Goal: Transaction & Acquisition: Purchase product/service

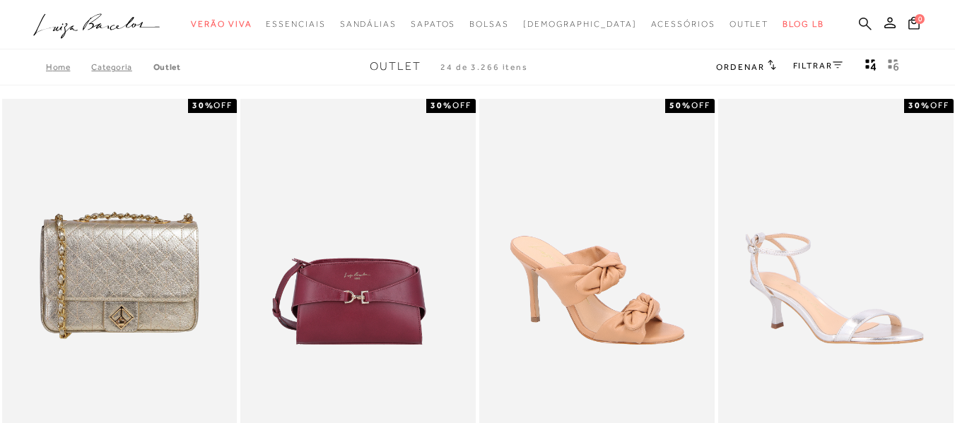
click at [859, 22] on icon at bounding box center [865, 23] width 13 height 13
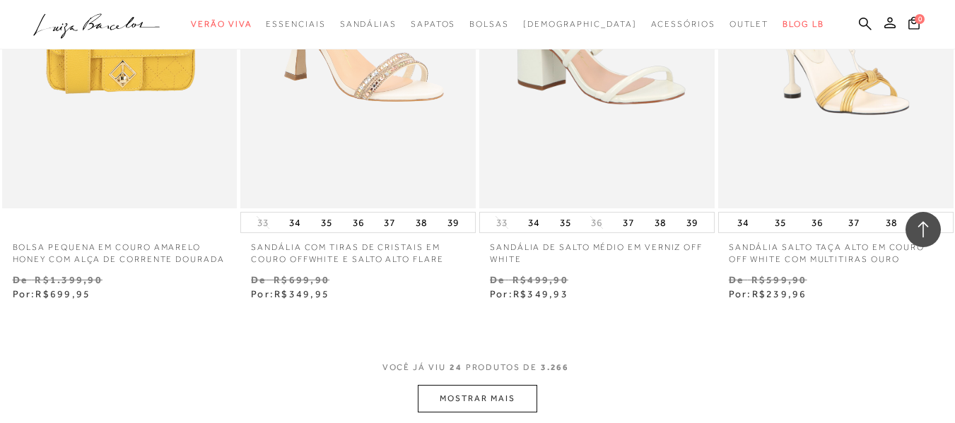
scroll to position [2686, 0]
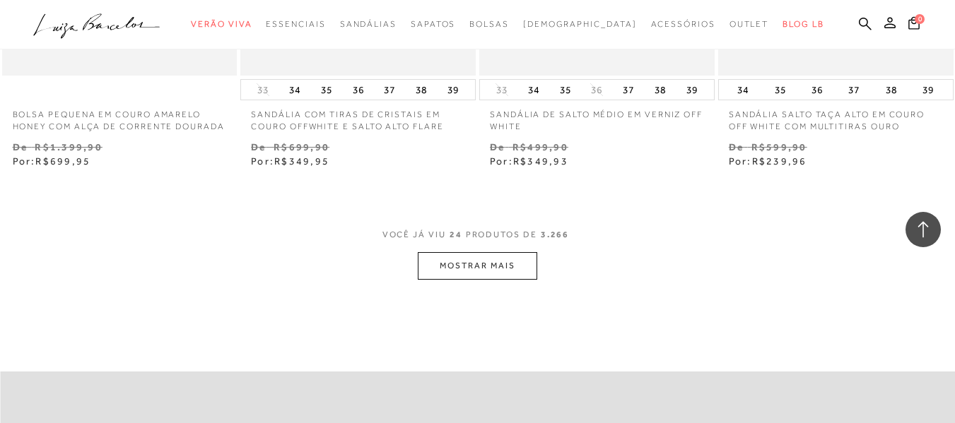
click at [517, 279] on button "MOSTRAR MAIS" at bounding box center [477, 266] width 119 height 28
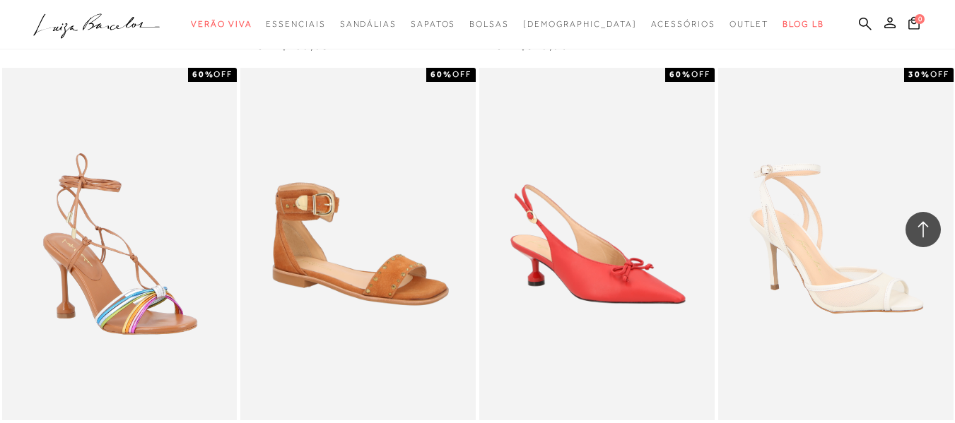
scroll to position [0, 0]
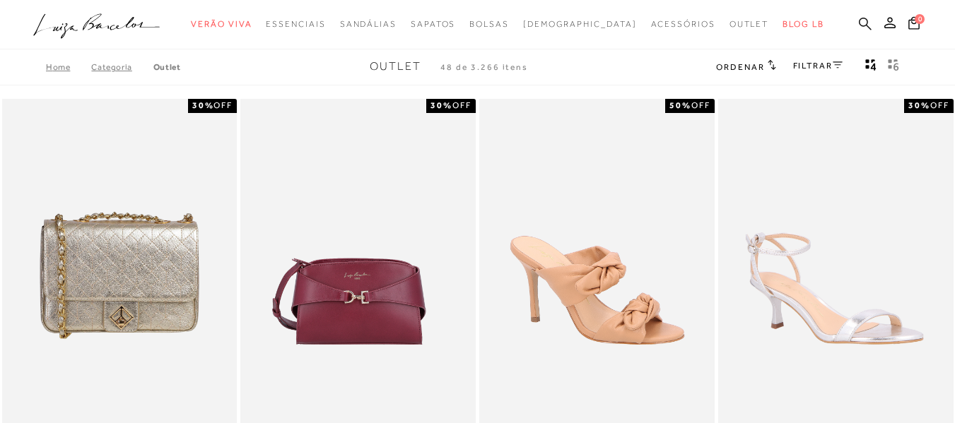
click at [859, 26] on icon at bounding box center [865, 23] width 13 height 13
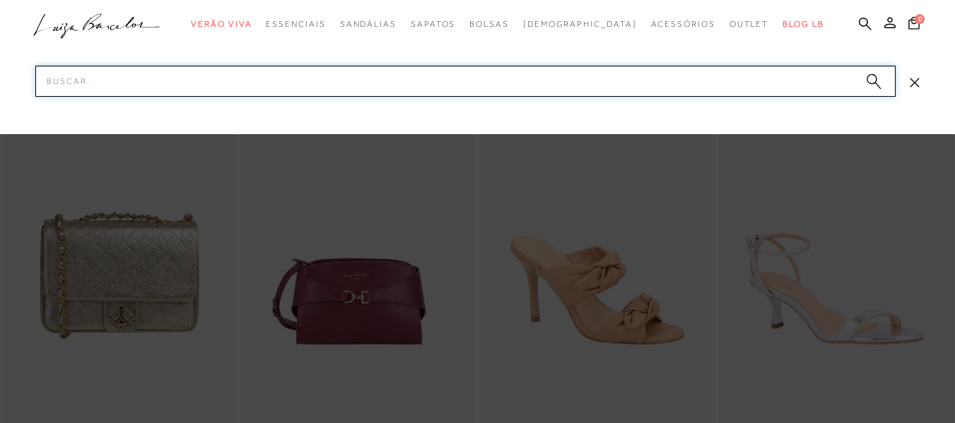
click at [323, 85] on input "Pesquisar" at bounding box center [465, 81] width 860 height 31
type input "SCARPIN"
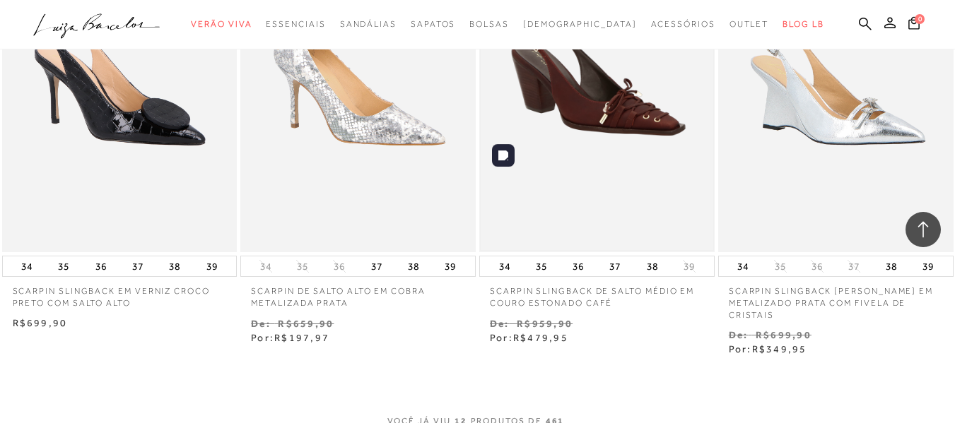
scroll to position [1272, 0]
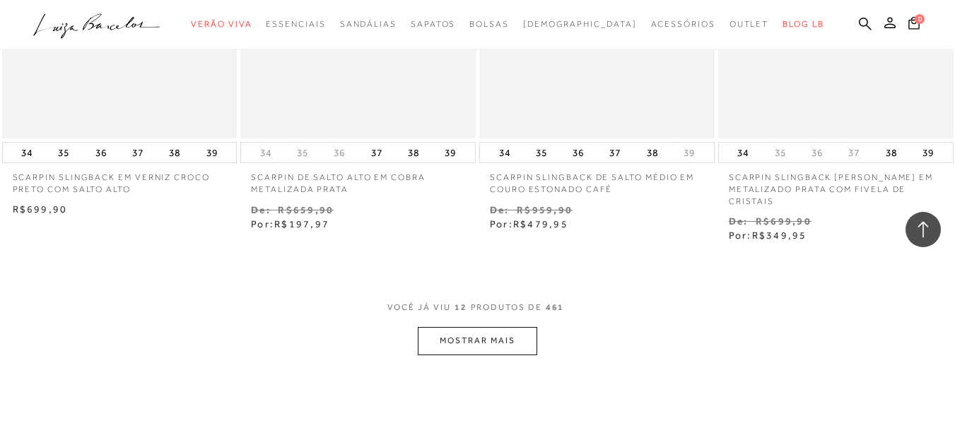
click at [522, 332] on button "MOSTRAR MAIS" at bounding box center [477, 341] width 119 height 28
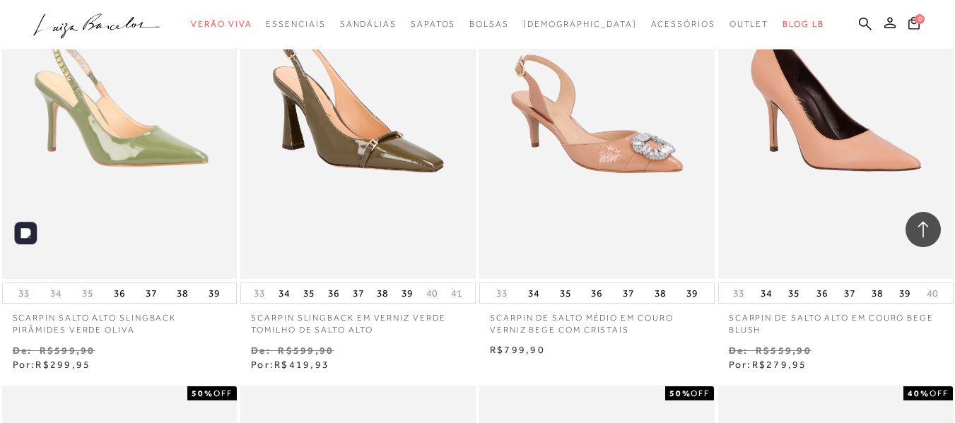
scroll to position [1626, 0]
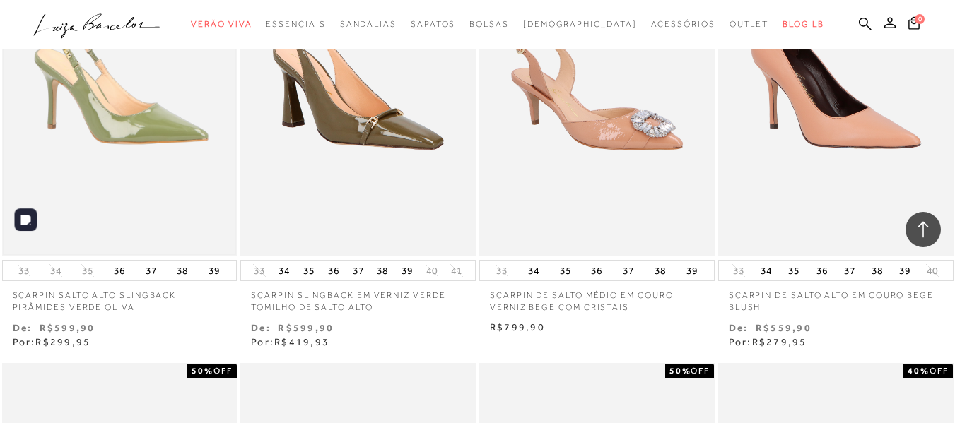
click at [172, 111] on img at bounding box center [120, 80] width 233 height 348
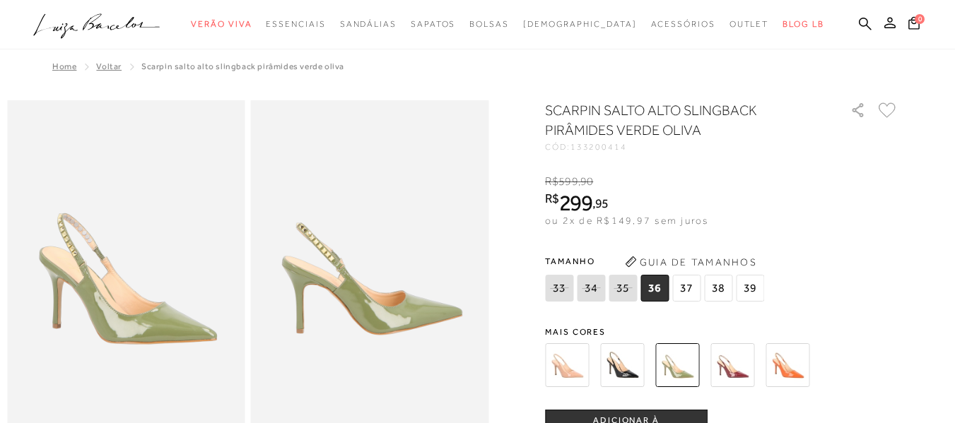
click at [581, 372] on img at bounding box center [567, 366] width 44 height 44
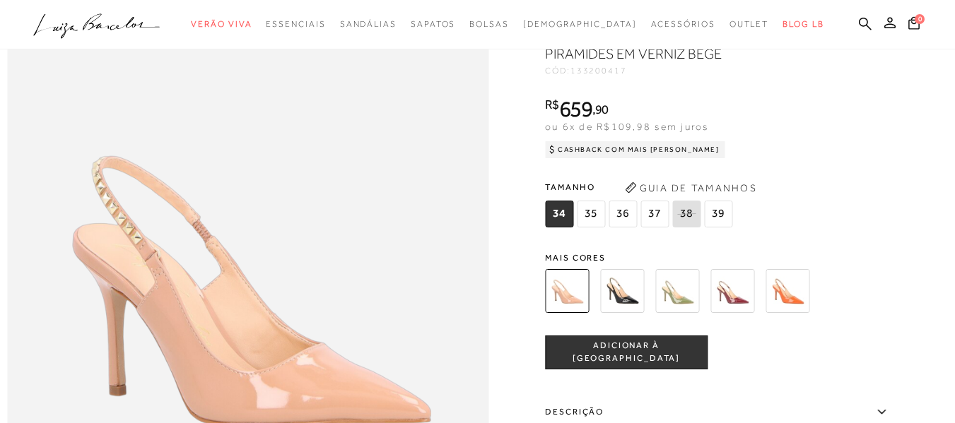
scroll to position [774, 0]
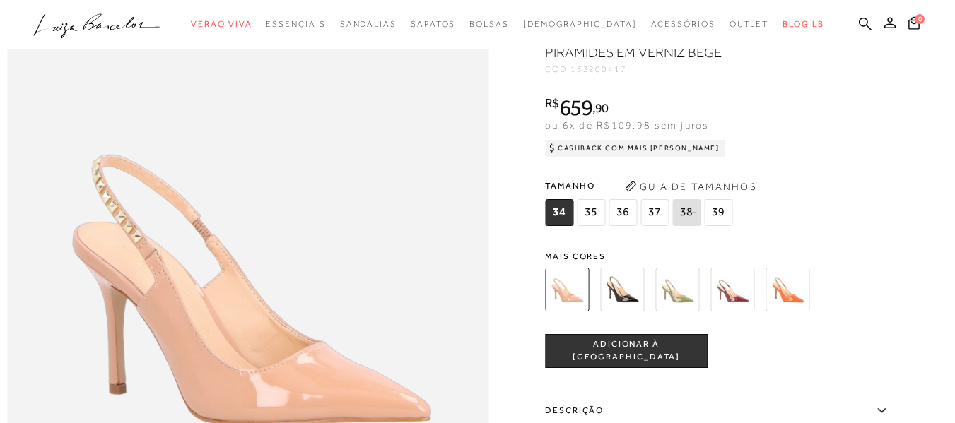
click at [604, 226] on span "35" at bounding box center [591, 212] width 28 height 27
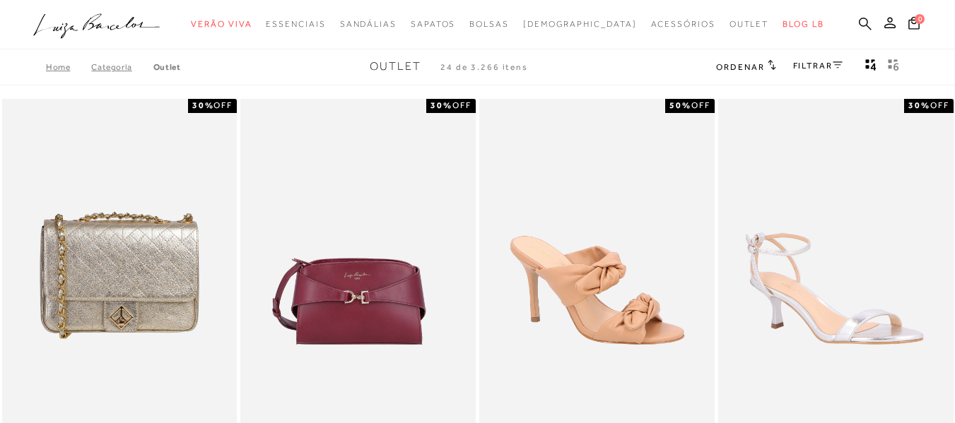
click at [859, 25] on icon at bounding box center [865, 23] width 13 height 13
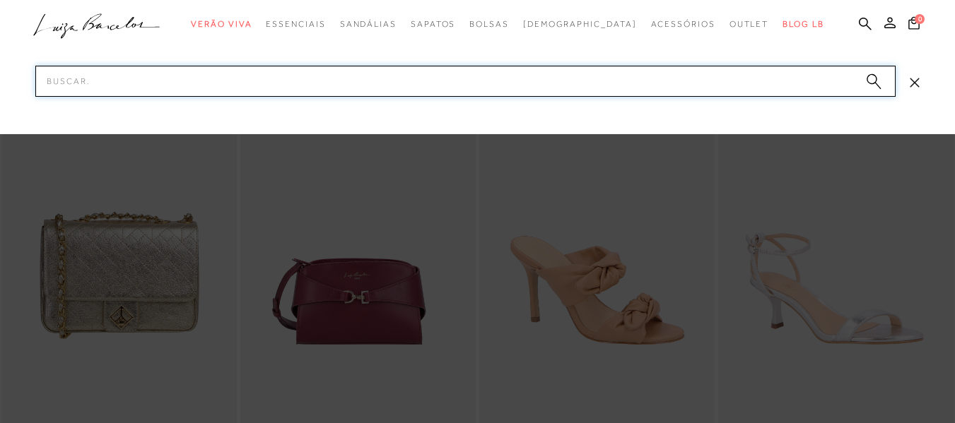
click at [486, 77] on input "Pesquisar" at bounding box center [465, 81] width 860 height 31
type input "SCARPIN"
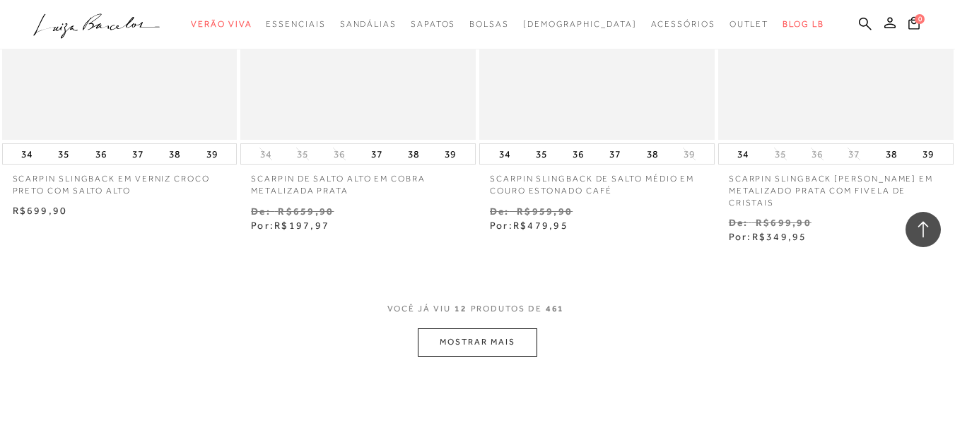
scroll to position [1343, 0]
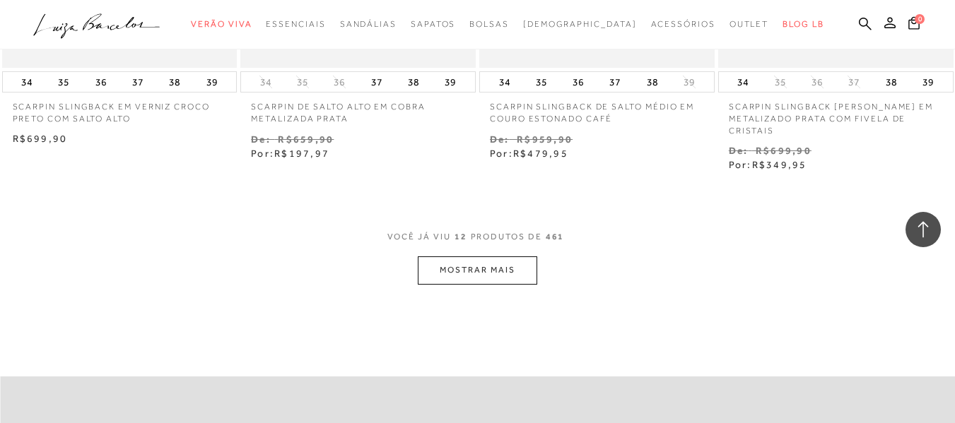
click at [480, 257] on button "MOSTRAR MAIS" at bounding box center [477, 271] width 119 height 28
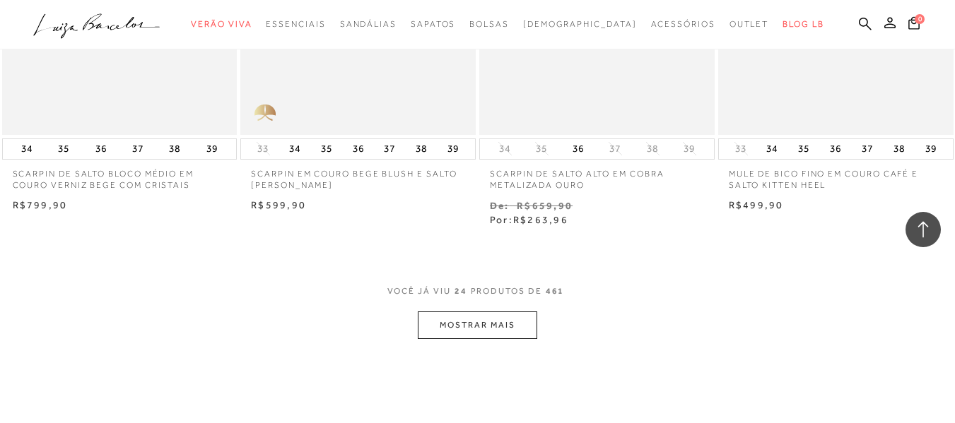
scroll to position [2686, 0]
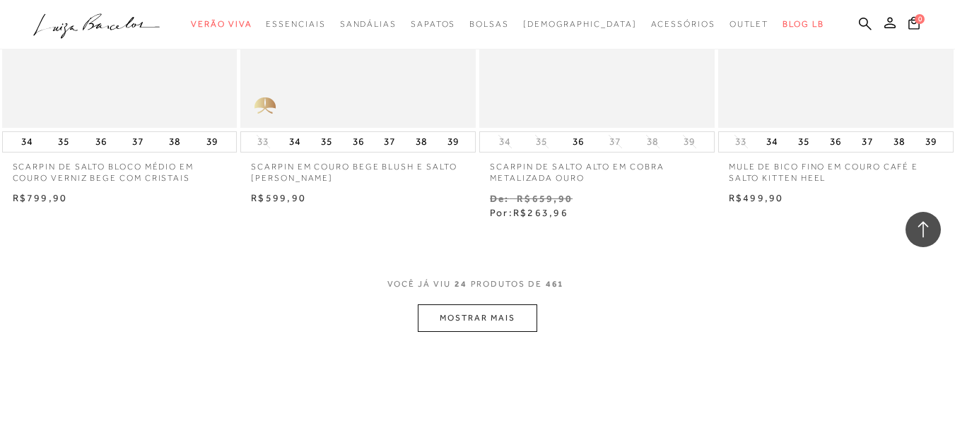
click at [482, 305] on button "MOSTRAR MAIS" at bounding box center [477, 319] width 119 height 28
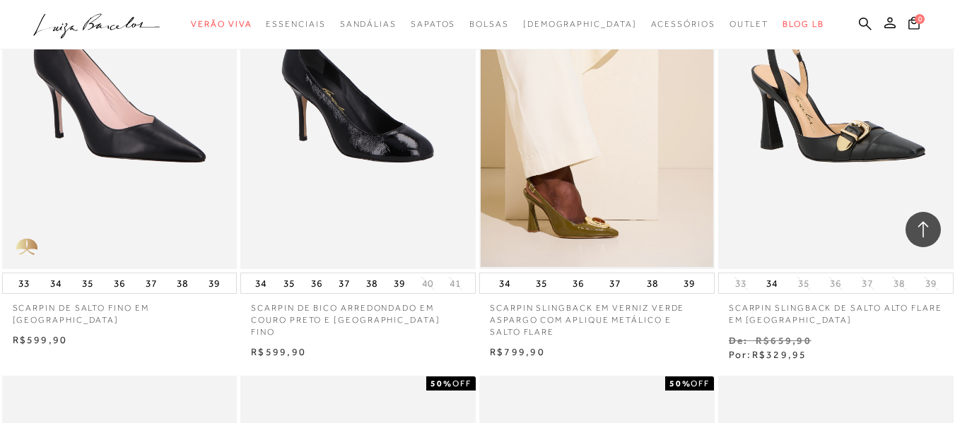
scroll to position [3393, 0]
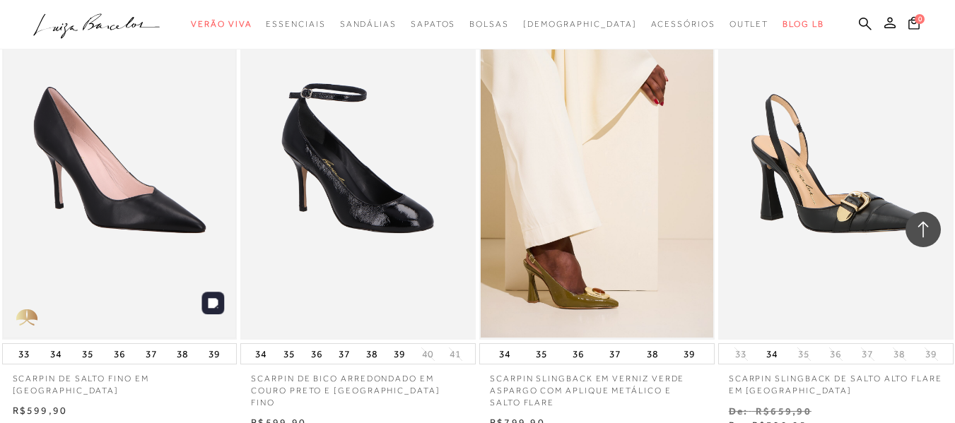
click at [174, 208] on img at bounding box center [120, 163] width 233 height 348
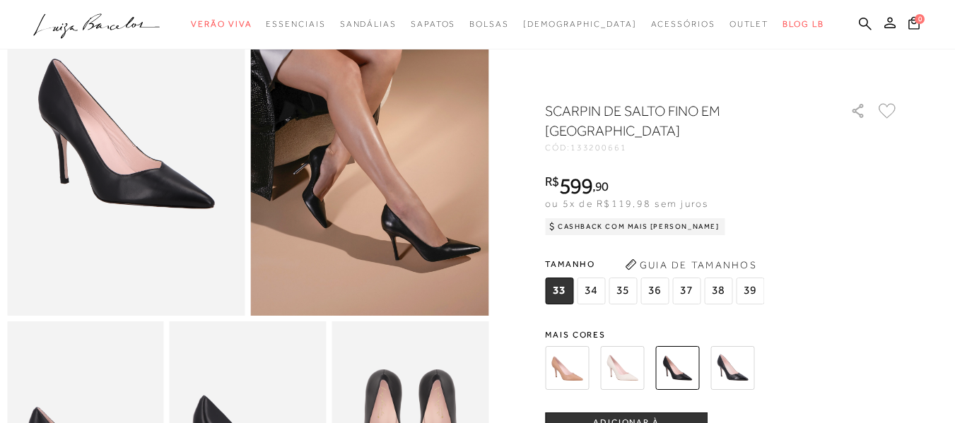
click at [578, 376] on img at bounding box center [567, 368] width 44 height 44
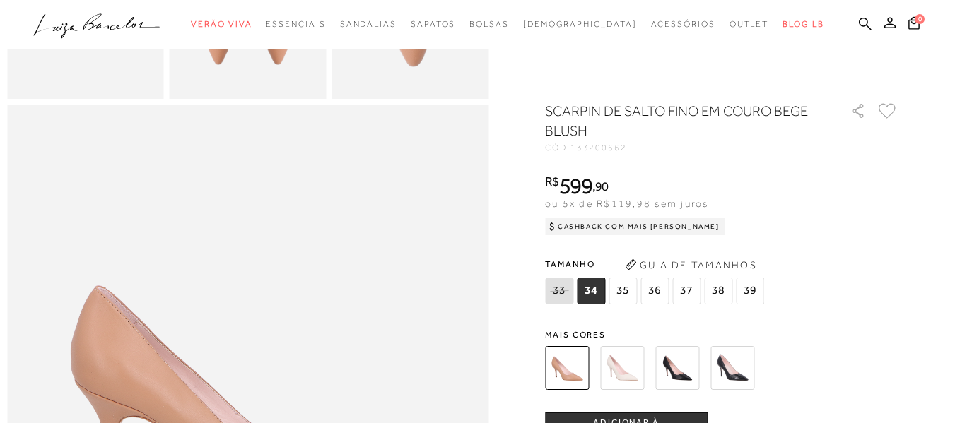
scroll to position [566, 0]
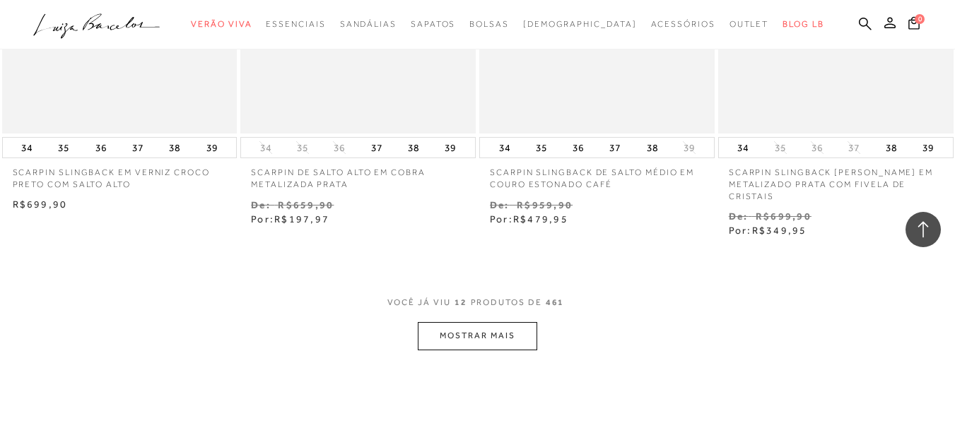
scroll to position [1272, 0]
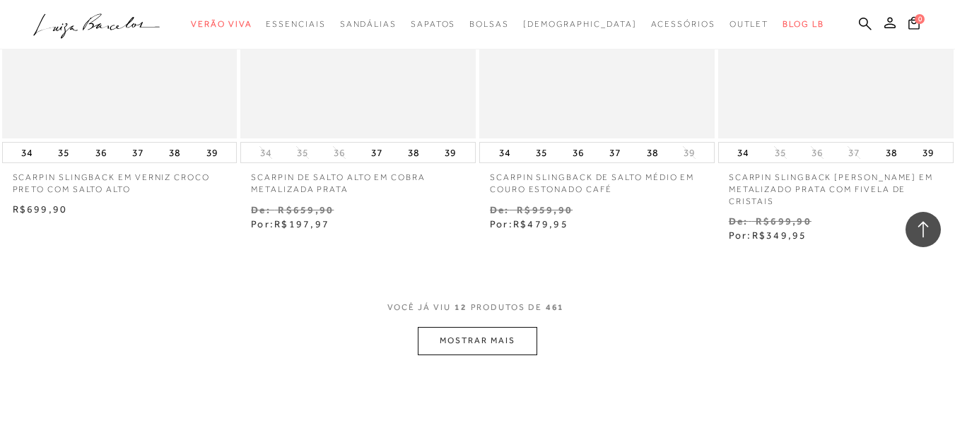
click at [474, 327] on button "MOSTRAR MAIS" at bounding box center [477, 341] width 119 height 28
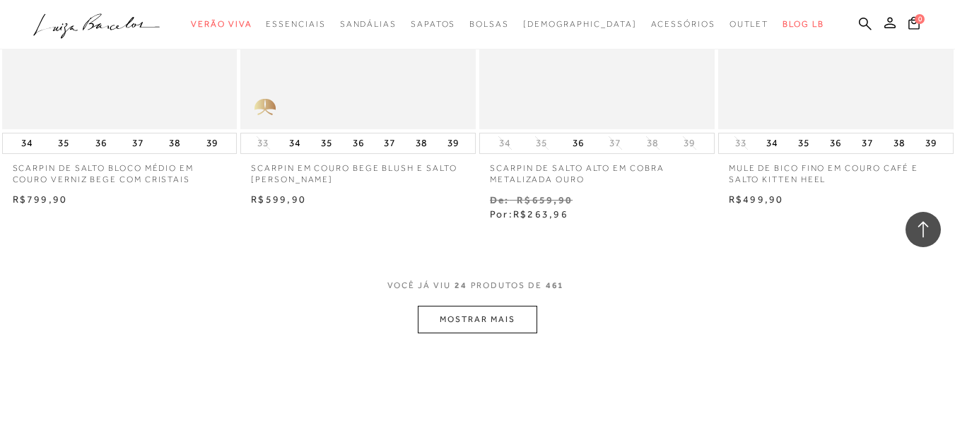
scroll to position [2686, 0]
click at [498, 306] on button "MOSTRAR MAIS" at bounding box center [477, 319] width 119 height 28
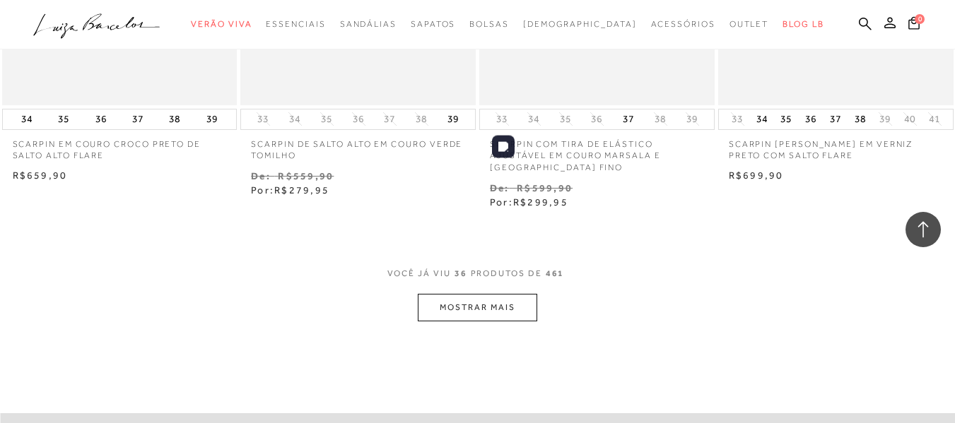
scroll to position [4100, 0]
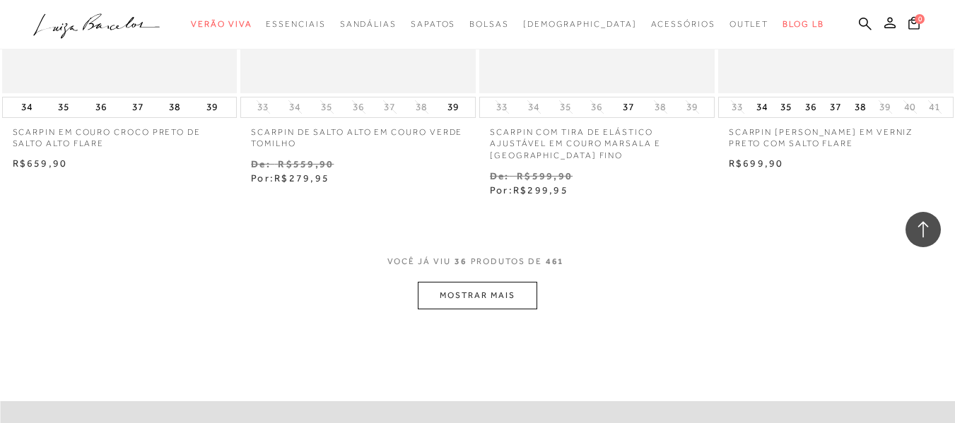
click at [515, 282] on button "MOSTRAR MAIS" at bounding box center [477, 296] width 119 height 28
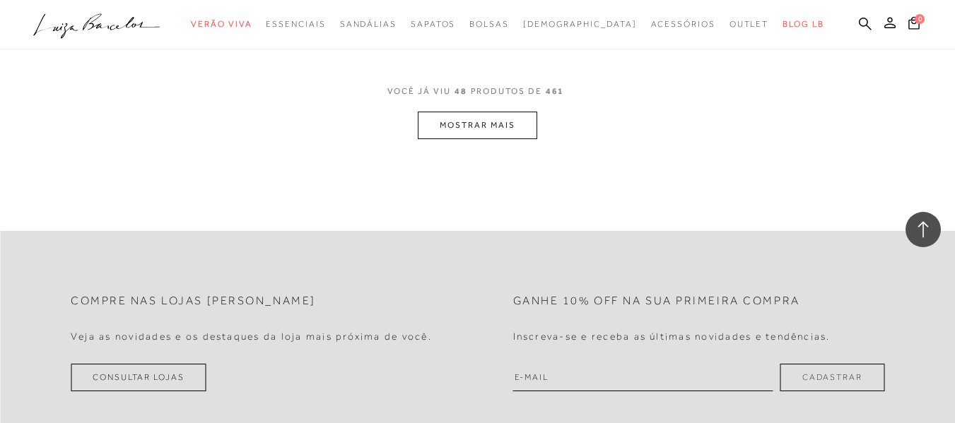
scroll to position [5655, 0]
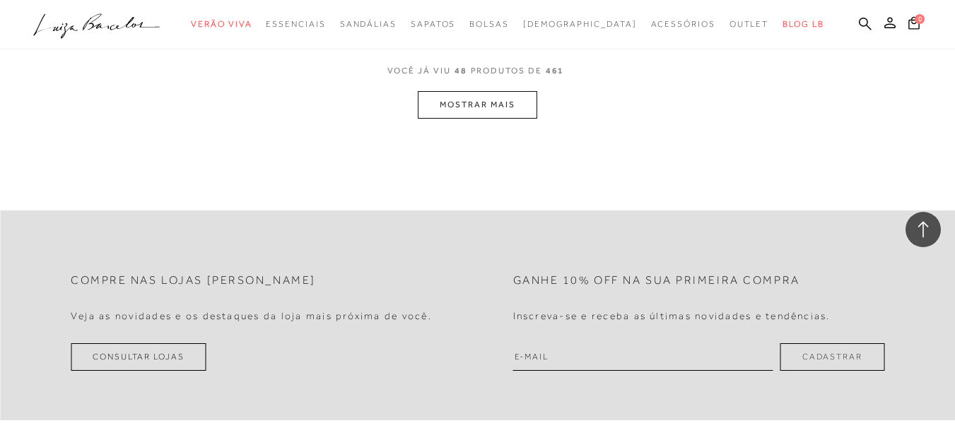
click at [500, 91] on button "MOSTRAR MAIS" at bounding box center [477, 105] width 119 height 28
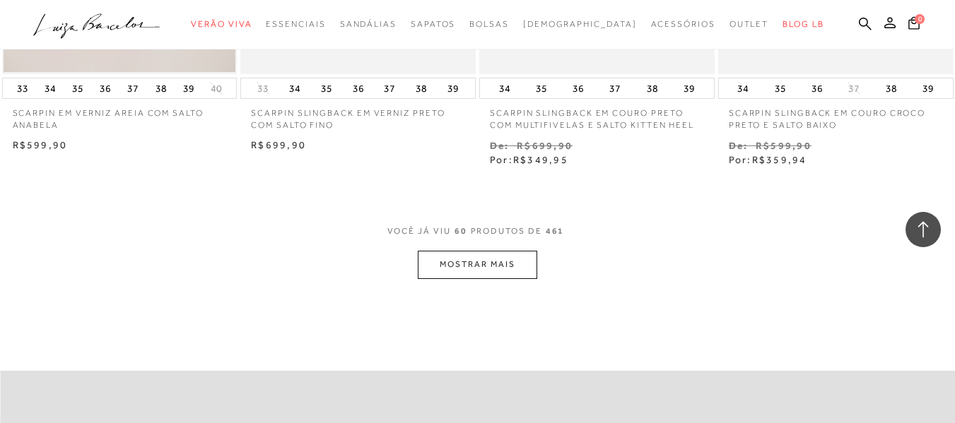
scroll to position [7034, 0]
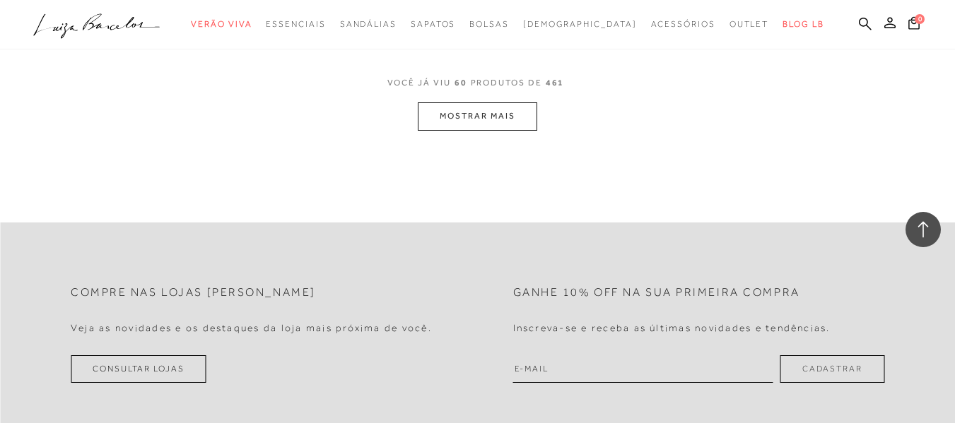
click at [478, 102] on button "MOSTRAR MAIS" at bounding box center [477, 116] width 119 height 28
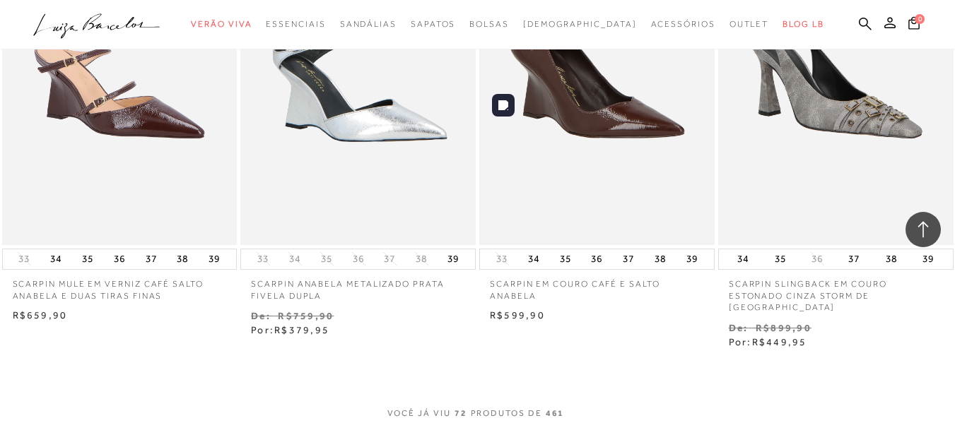
scroll to position [8213, 0]
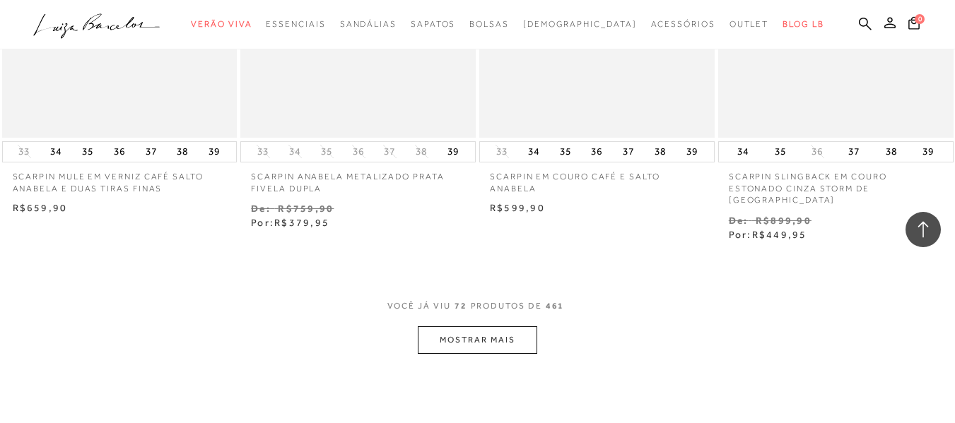
click at [508, 327] on button "MOSTRAR MAIS" at bounding box center [477, 341] width 119 height 28
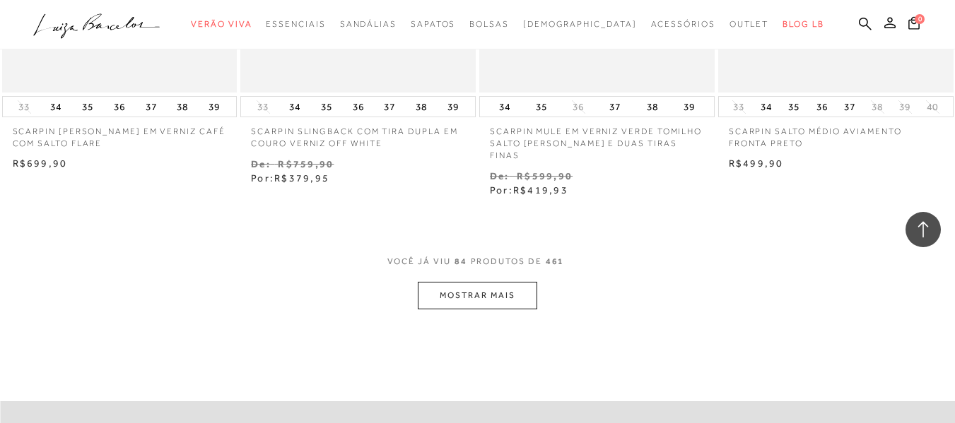
scroll to position [9698, 0]
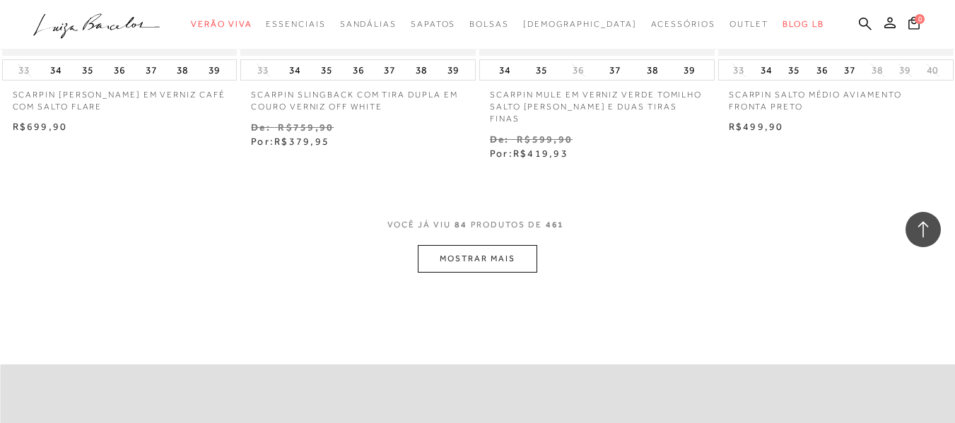
click at [493, 245] on button "MOSTRAR MAIS" at bounding box center [477, 259] width 119 height 28
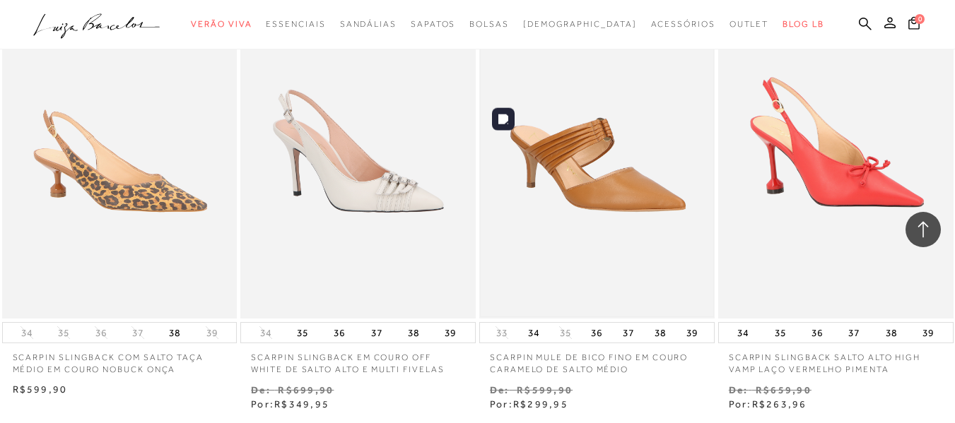
scroll to position [10970, 0]
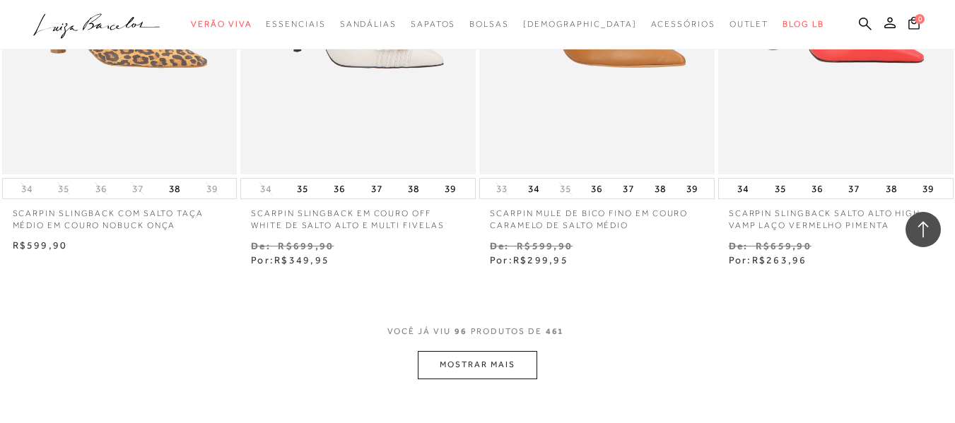
click at [505, 351] on button "MOSTRAR MAIS" at bounding box center [477, 365] width 119 height 28
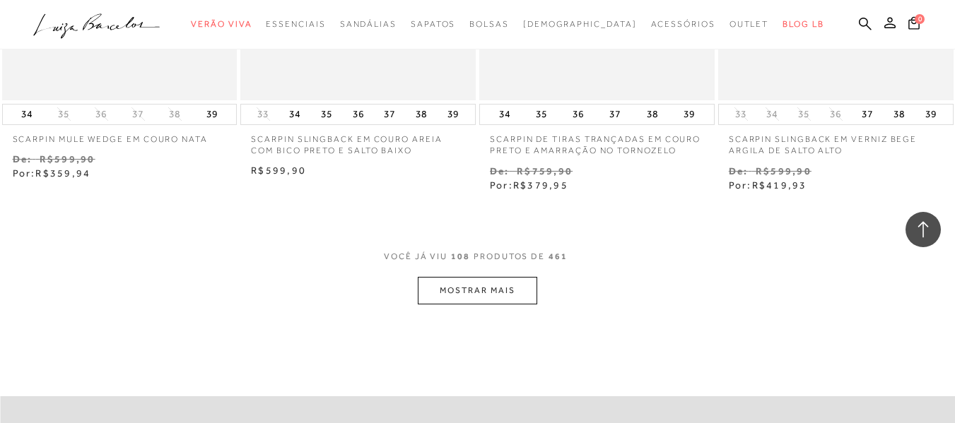
scroll to position [12455, 0]
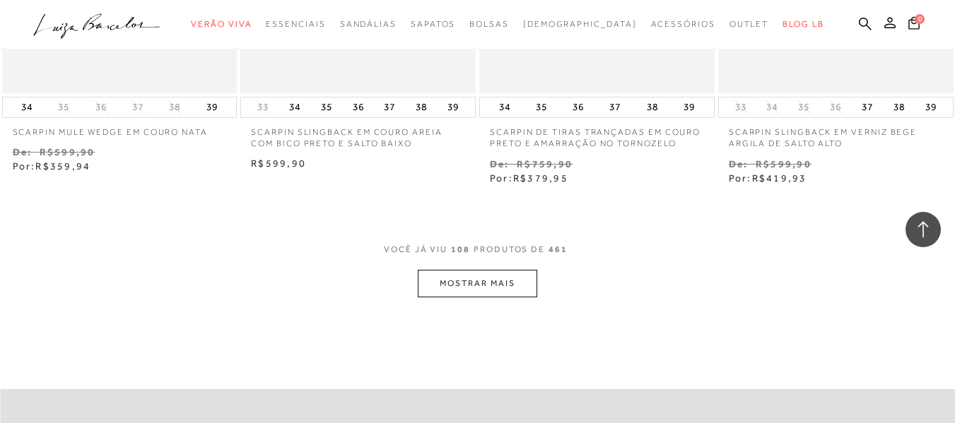
click at [510, 270] on button "MOSTRAR MAIS" at bounding box center [477, 284] width 119 height 28
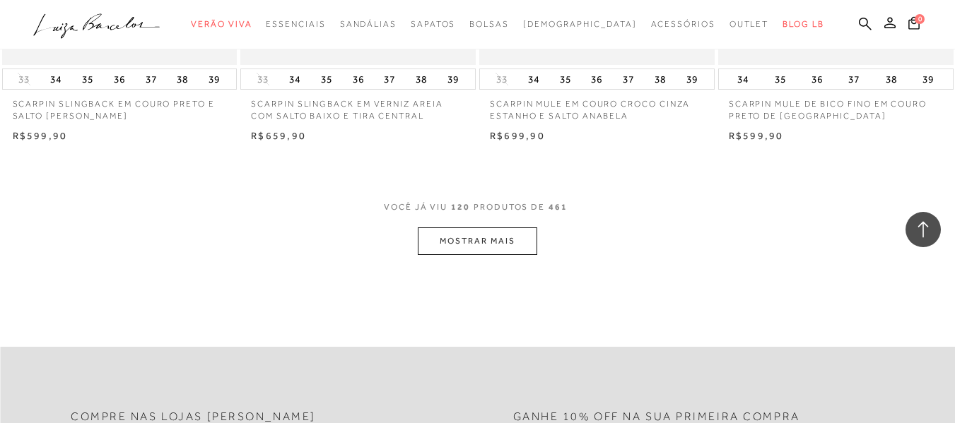
scroll to position [13939, 0]
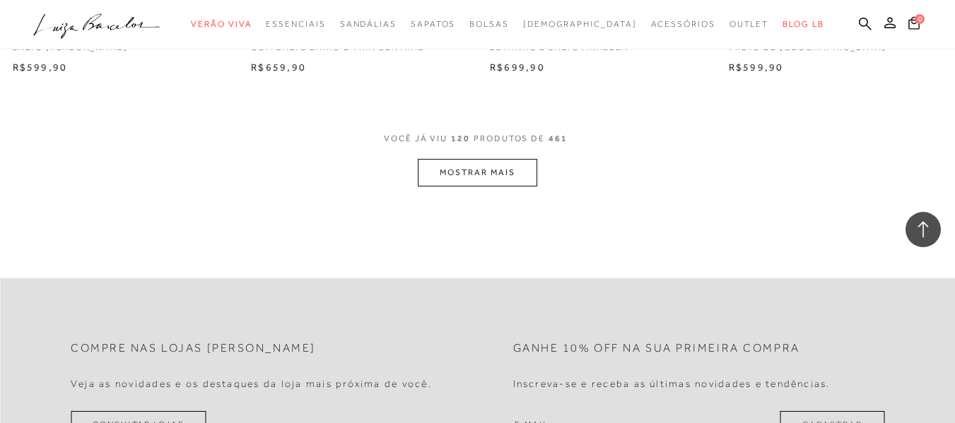
click at [505, 159] on button "MOSTRAR MAIS" at bounding box center [477, 173] width 119 height 28
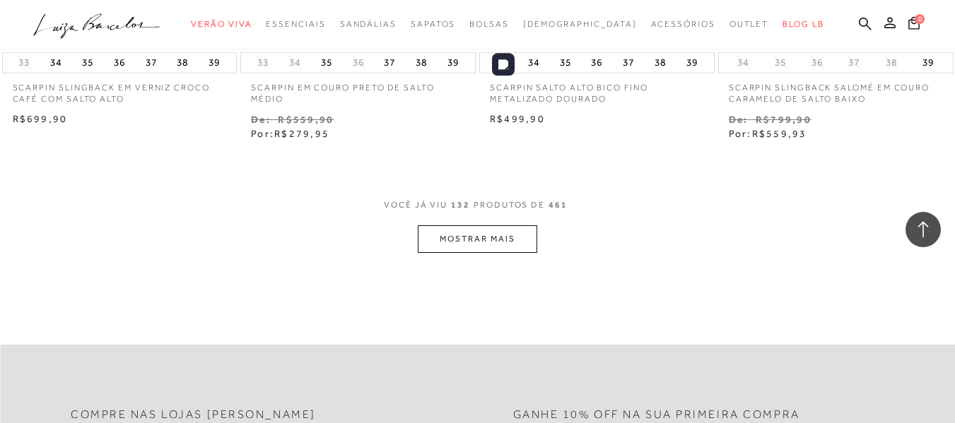
scroll to position [15353, 0]
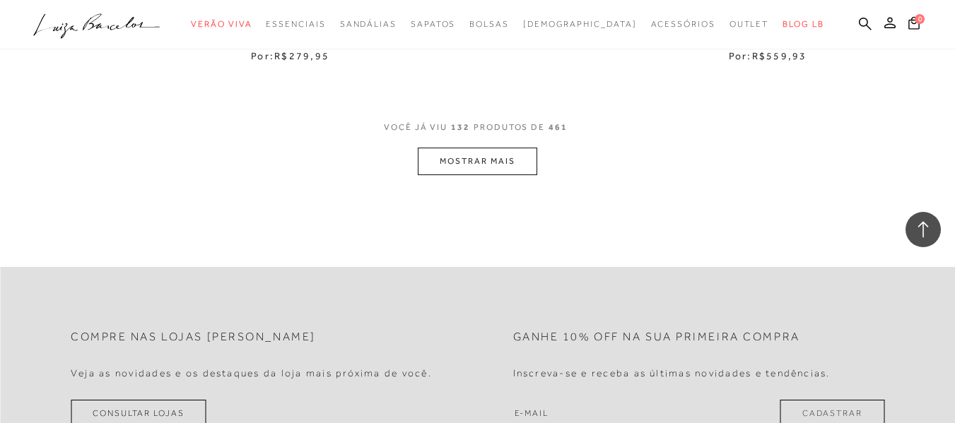
click at [505, 148] on button "MOSTRAR MAIS" at bounding box center [477, 162] width 119 height 28
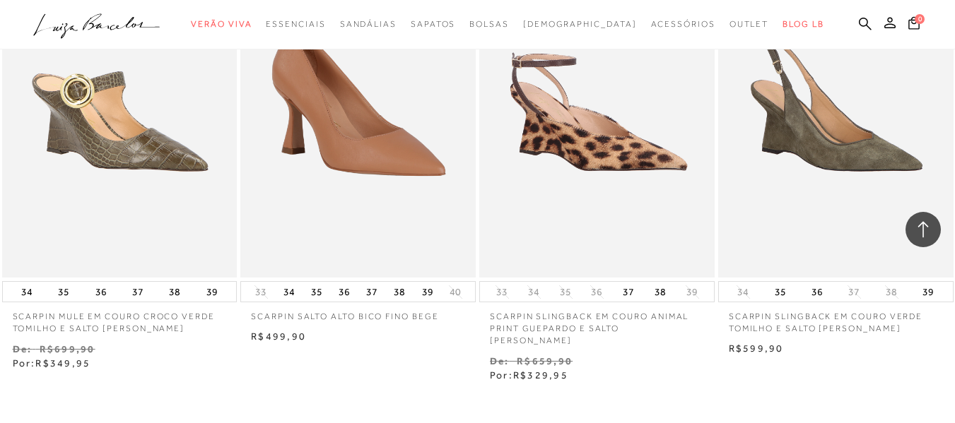
scroll to position [16625, 0]
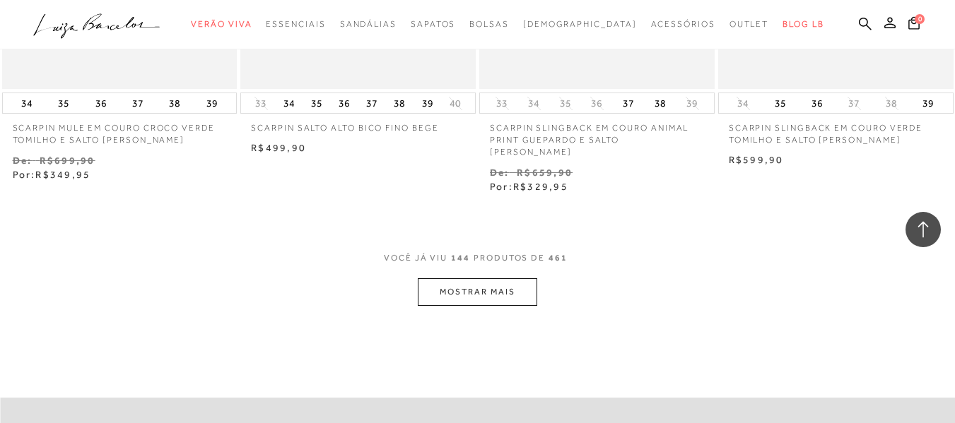
click at [487, 279] on button "MOSTRAR MAIS" at bounding box center [477, 293] width 119 height 28
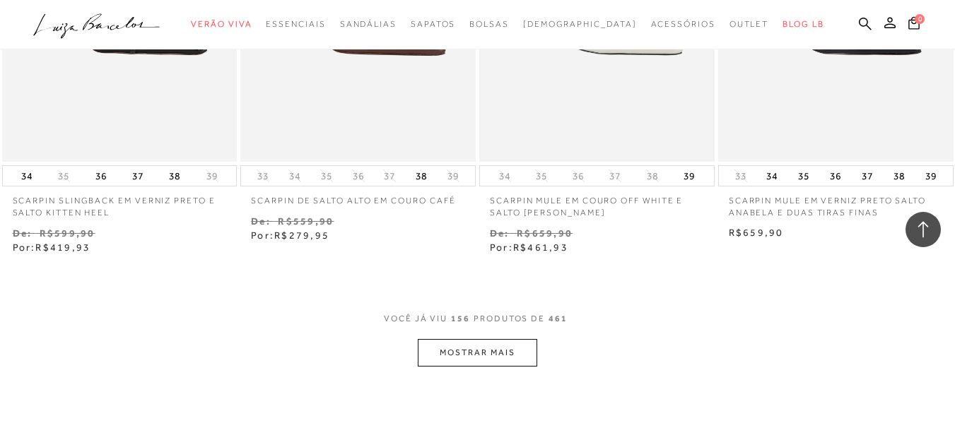
scroll to position [17969, 0]
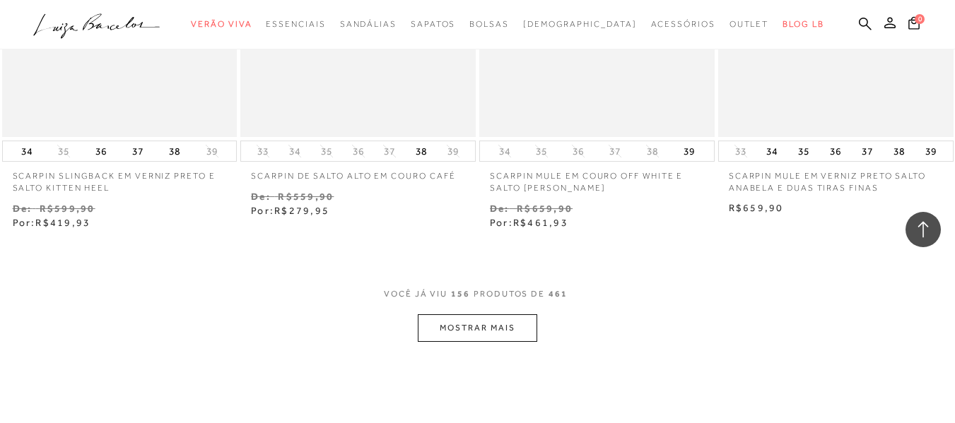
click at [508, 315] on button "MOSTRAR MAIS" at bounding box center [477, 329] width 119 height 28
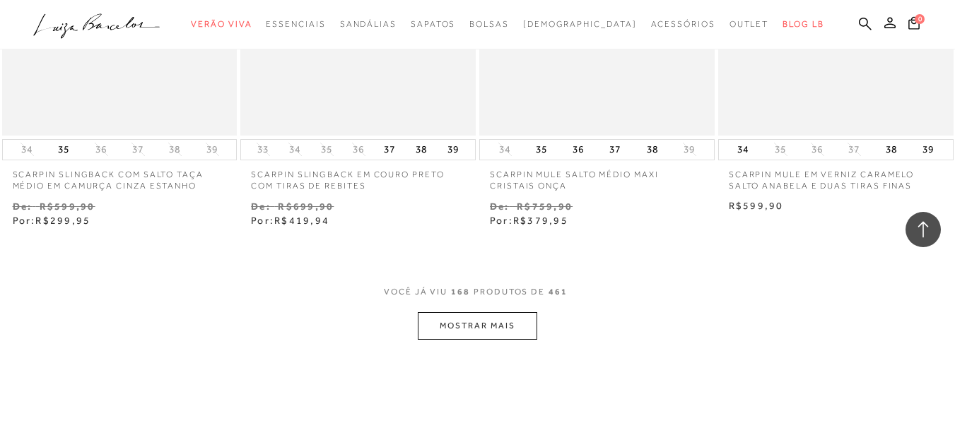
scroll to position [19453, 0]
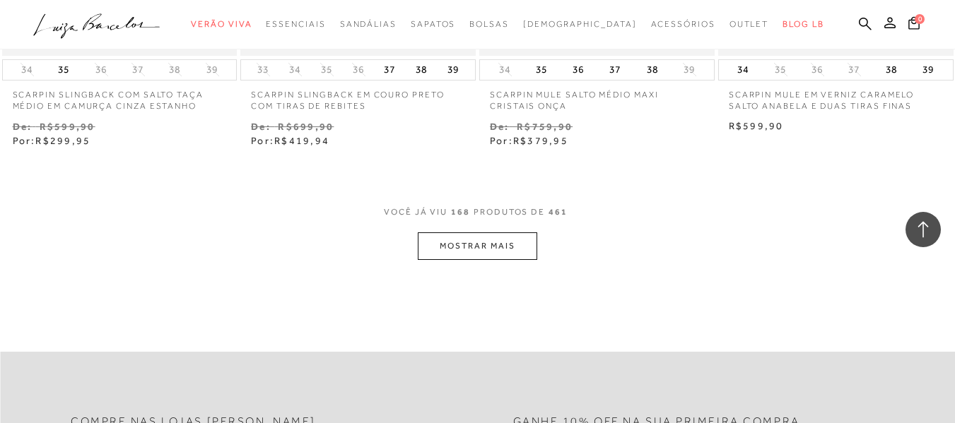
click at [517, 233] on button "MOSTRAR MAIS" at bounding box center [477, 247] width 119 height 28
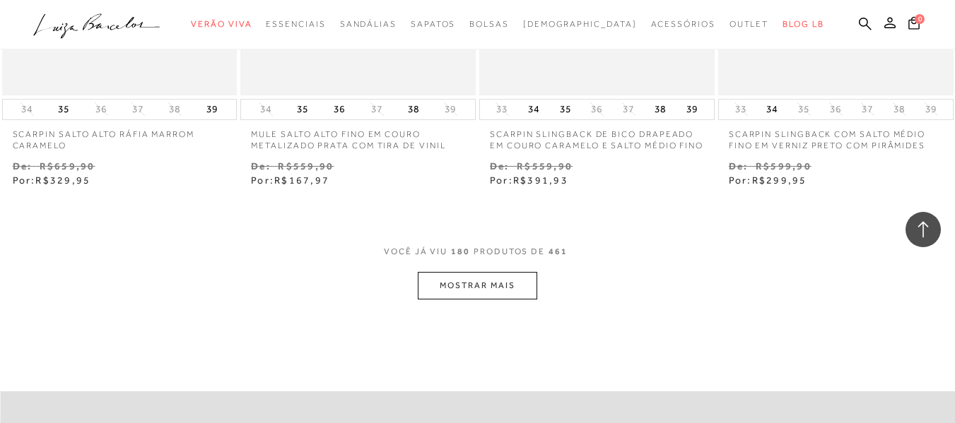
scroll to position [20796, 0]
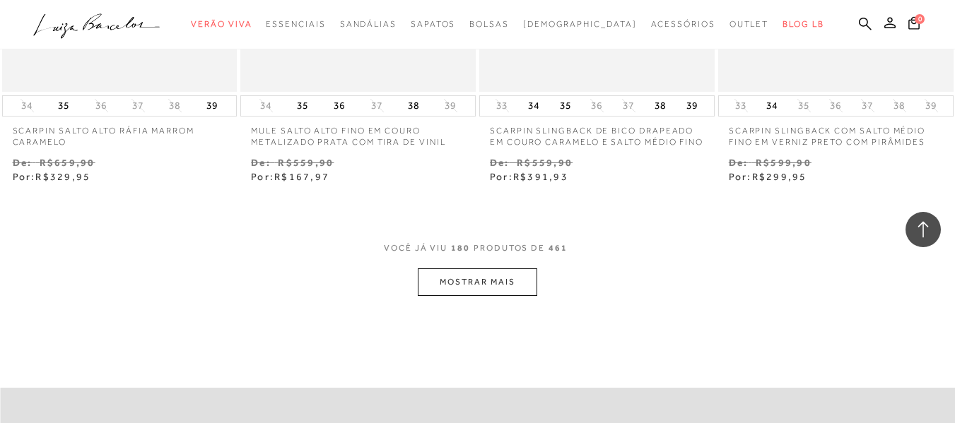
click at [527, 269] on button "MOSTRAR MAIS" at bounding box center [477, 283] width 119 height 28
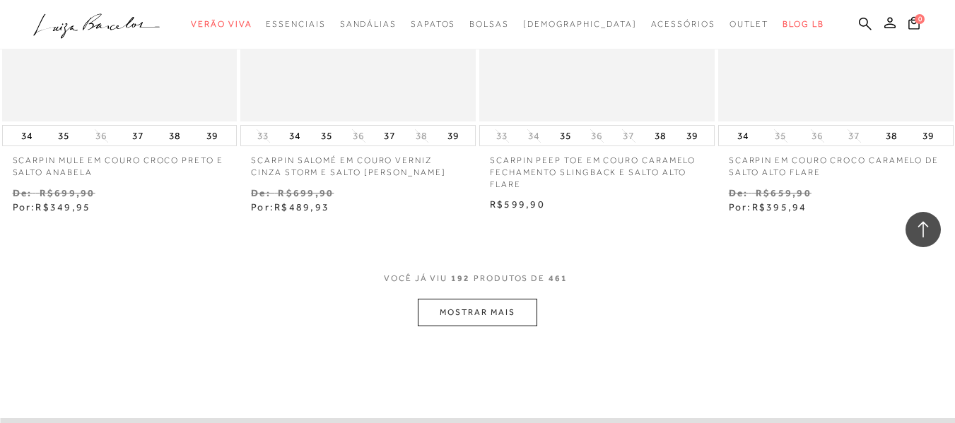
scroll to position [22139, 0]
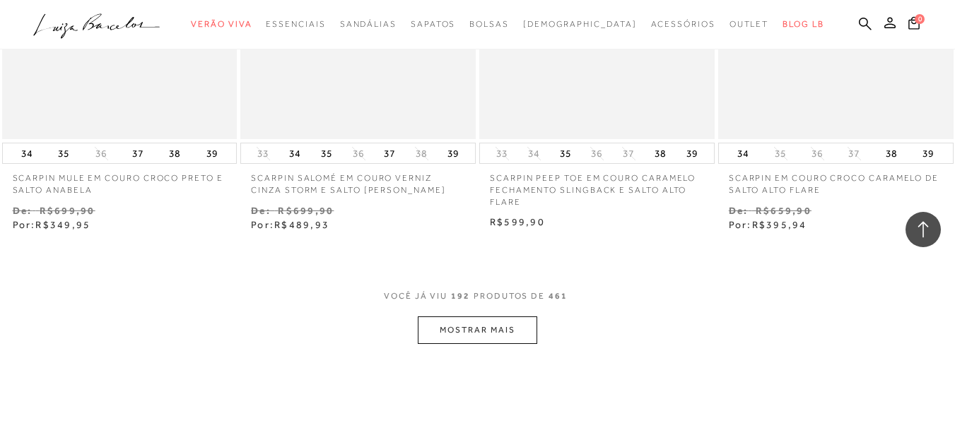
click at [514, 317] on button "MOSTRAR MAIS" at bounding box center [477, 331] width 119 height 28
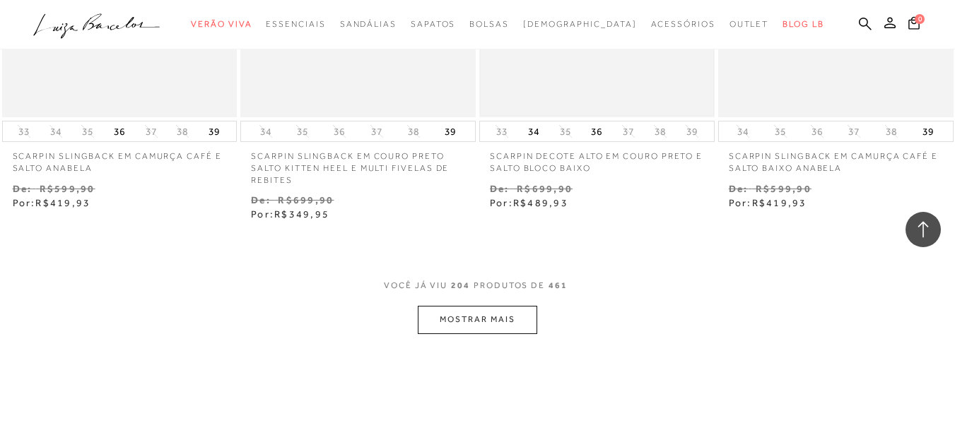
scroll to position [23553, 0]
click at [442, 305] on button "MOSTRAR MAIS" at bounding box center [477, 319] width 119 height 28
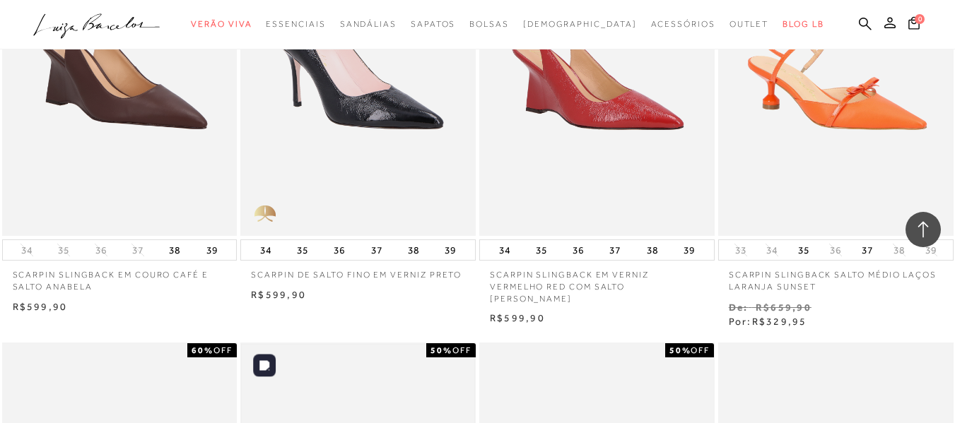
scroll to position [23836, 0]
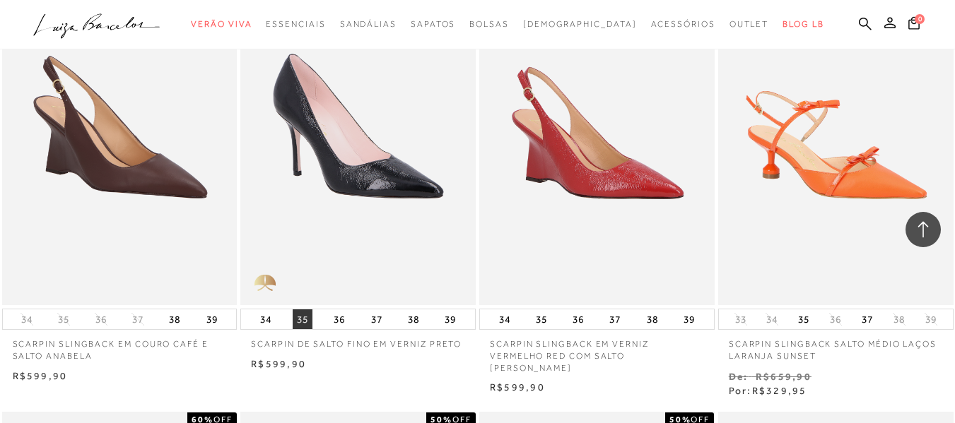
click at [298, 310] on button "35" at bounding box center [303, 320] width 20 height 20
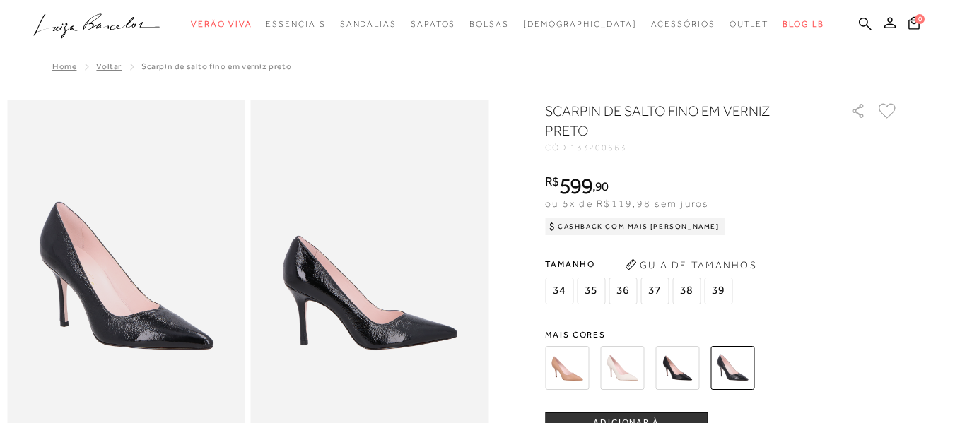
click at [574, 373] on img at bounding box center [567, 368] width 44 height 44
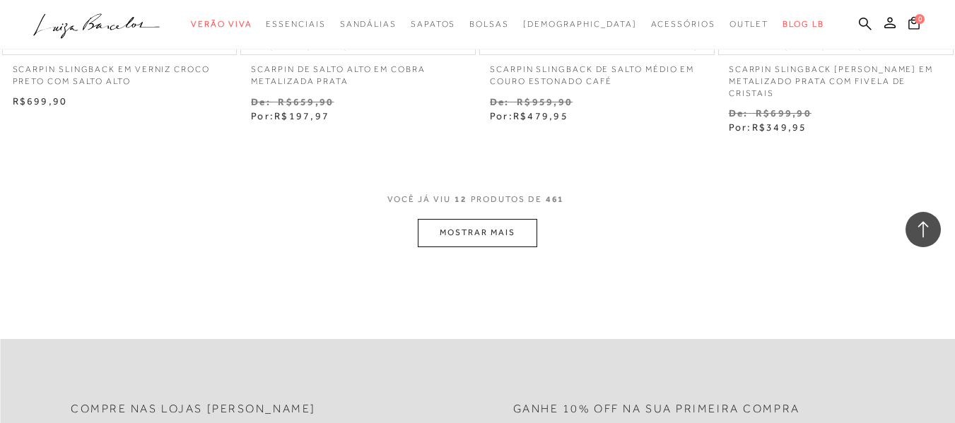
scroll to position [1357, 0]
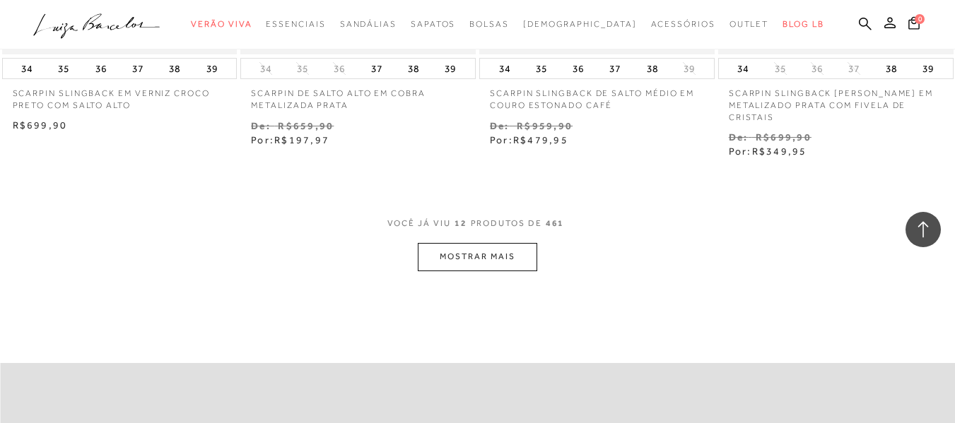
click at [487, 243] on button "MOSTRAR MAIS" at bounding box center [477, 257] width 119 height 28
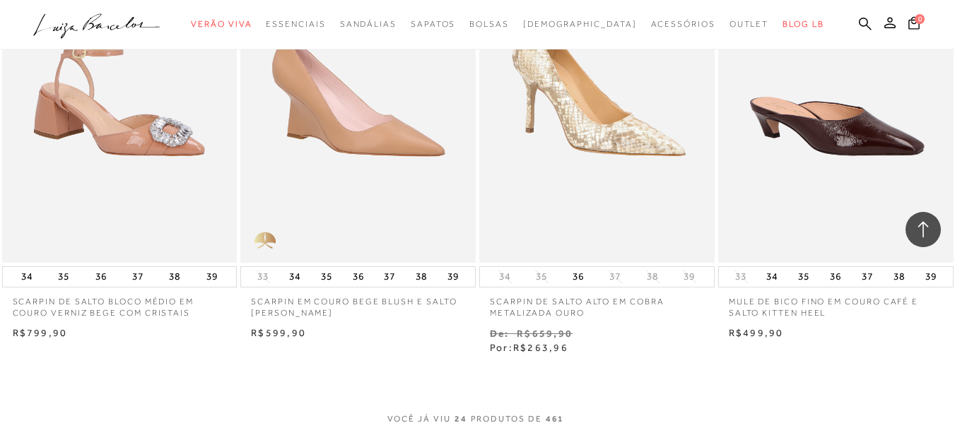
scroll to position [2777, 0]
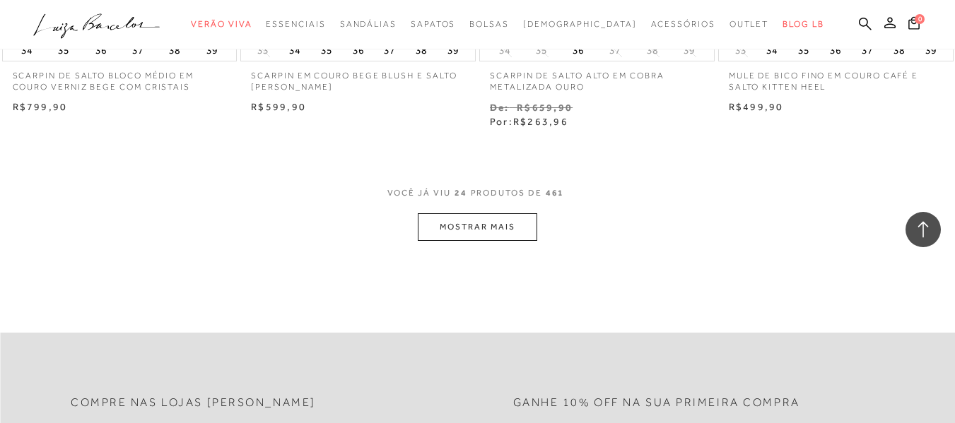
click at [509, 213] on button "MOSTRAR MAIS" at bounding box center [477, 227] width 119 height 28
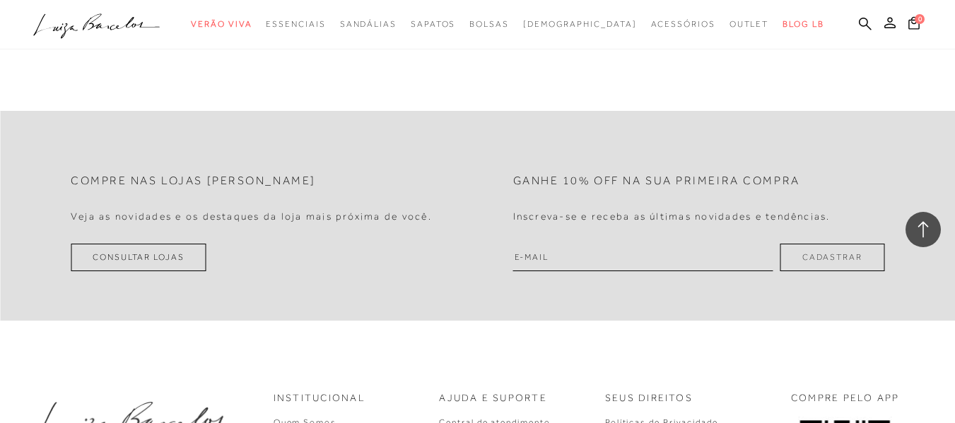
scroll to position [4168, 0]
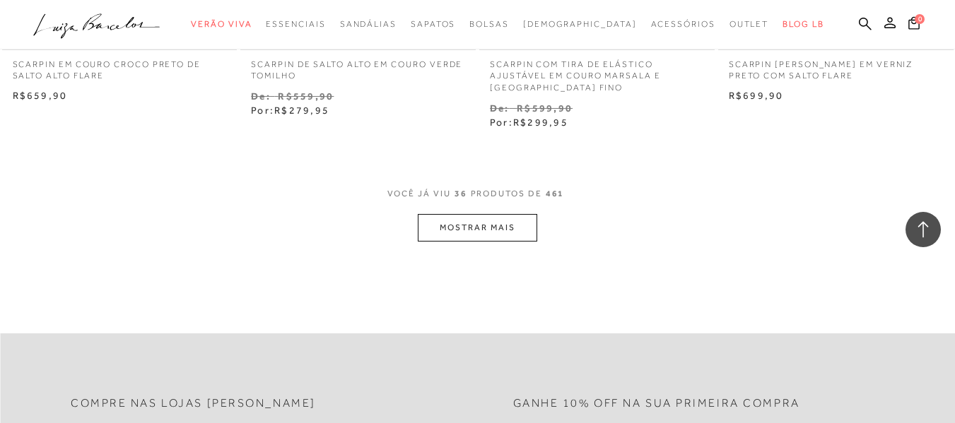
click at [496, 227] on button "MOSTRAR MAIS" at bounding box center [477, 228] width 119 height 28
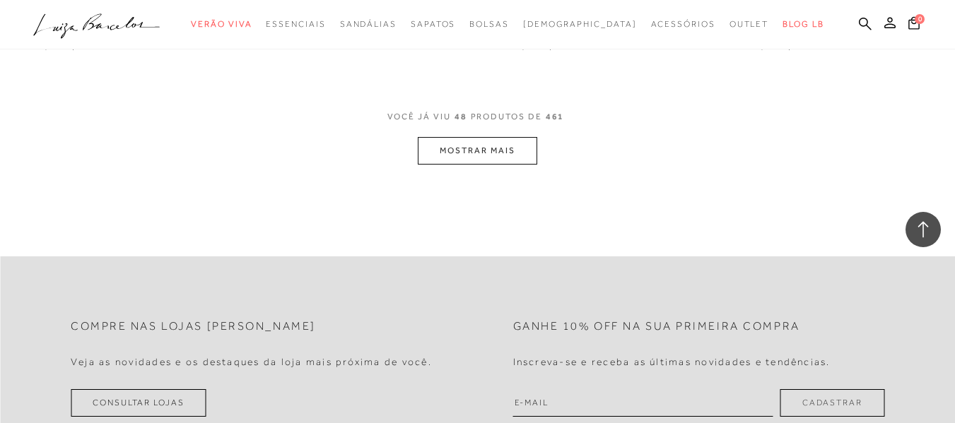
scroll to position [5603, 0]
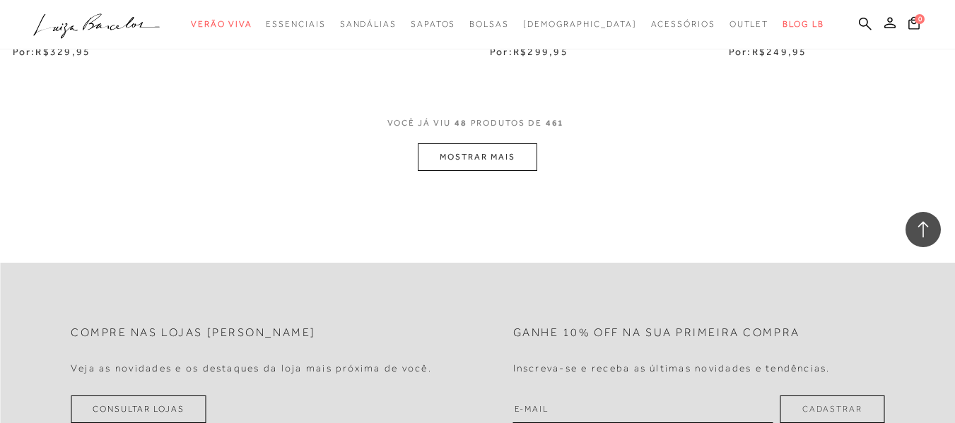
click at [484, 152] on button "MOSTRAR MAIS" at bounding box center [477, 157] width 119 height 28
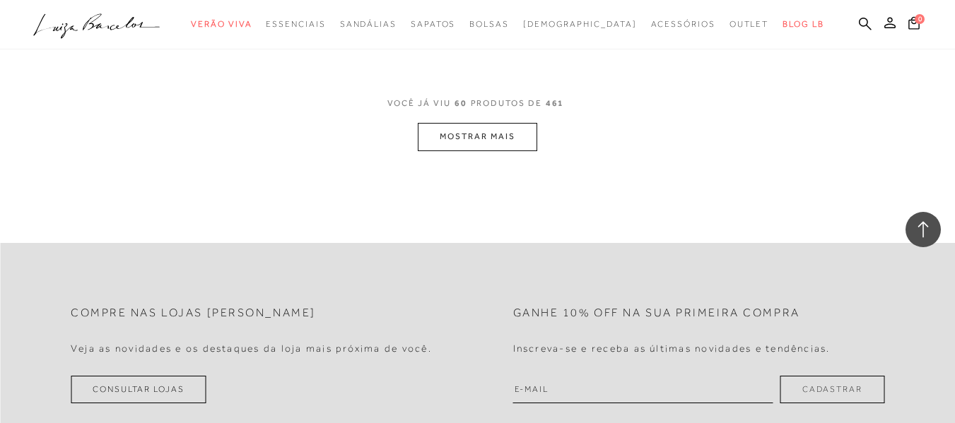
scroll to position [7046, 0]
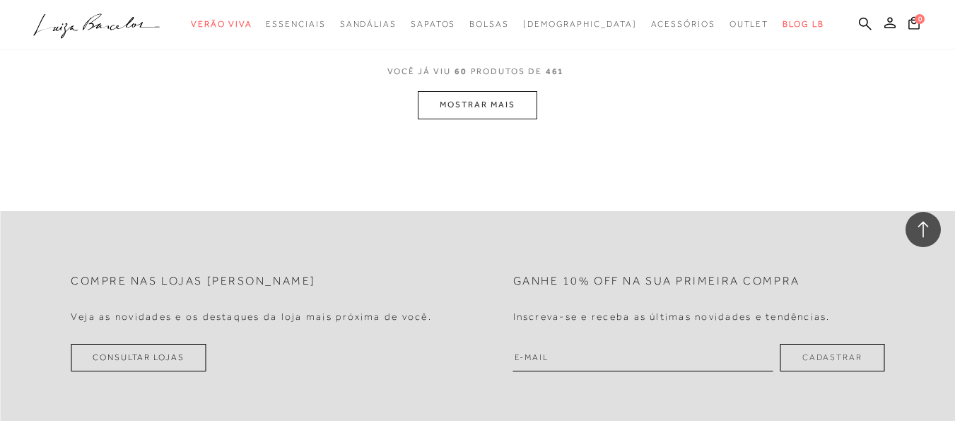
click at [484, 91] on button "MOSTRAR MAIS" at bounding box center [477, 105] width 119 height 28
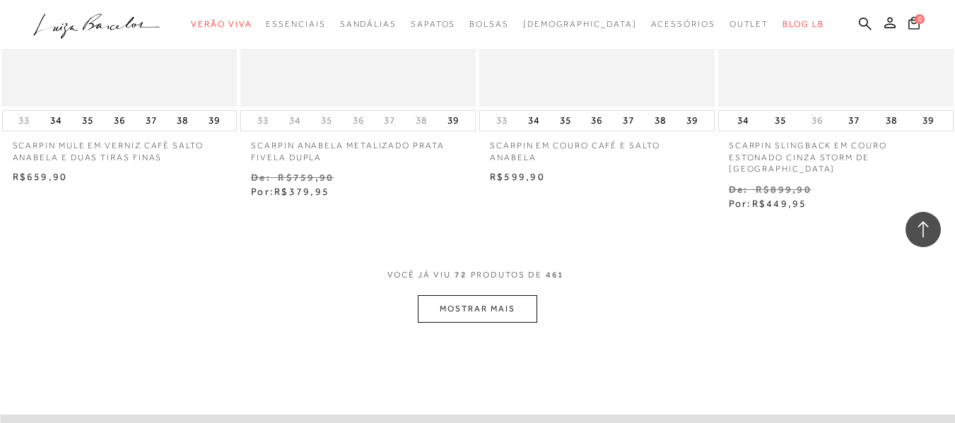
scroll to position [8225, 0]
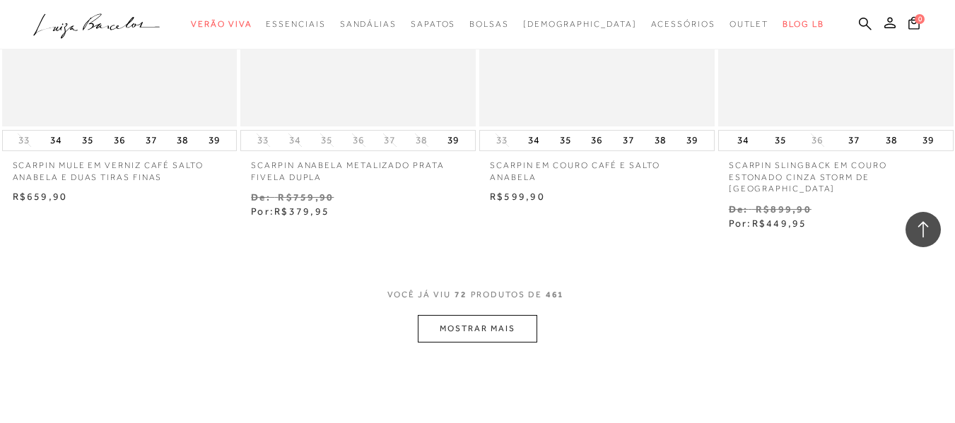
click at [515, 315] on button "MOSTRAR MAIS" at bounding box center [477, 329] width 119 height 28
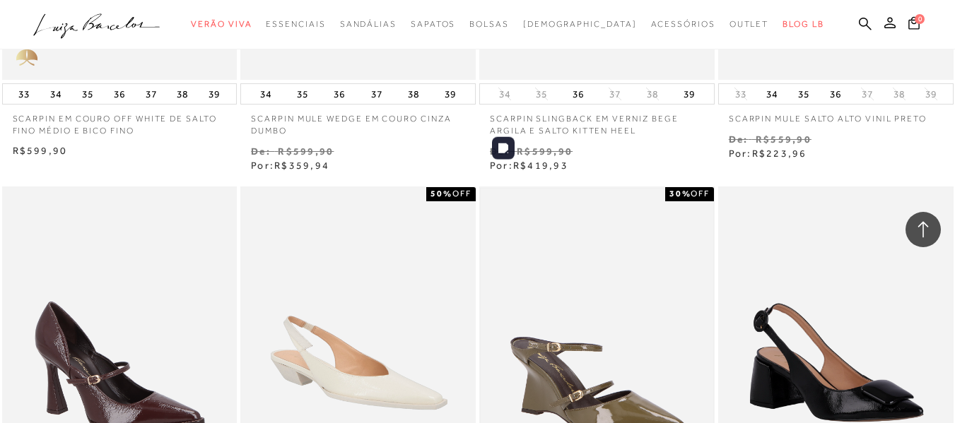
scroll to position [9639, 0]
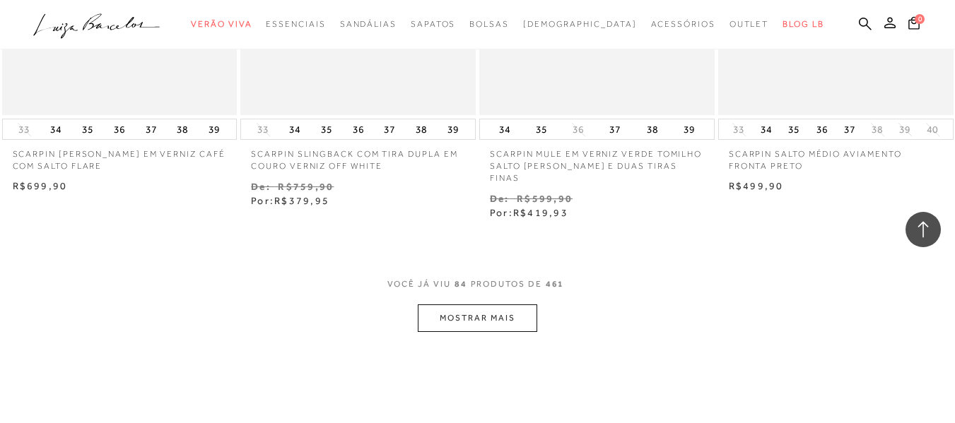
click at [455, 305] on button "MOSTRAR MAIS" at bounding box center [477, 319] width 119 height 28
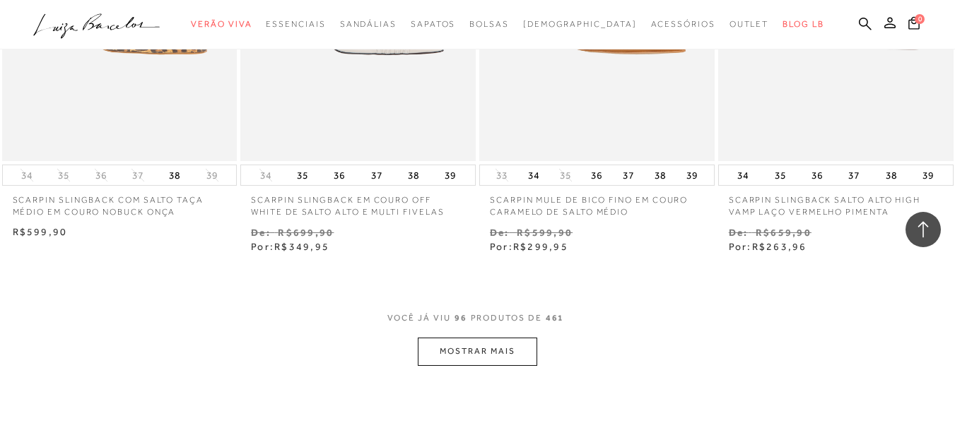
scroll to position [10982, 0]
click at [483, 340] on button "MOSTRAR MAIS" at bounding box center [477, 354] width 119 height 28
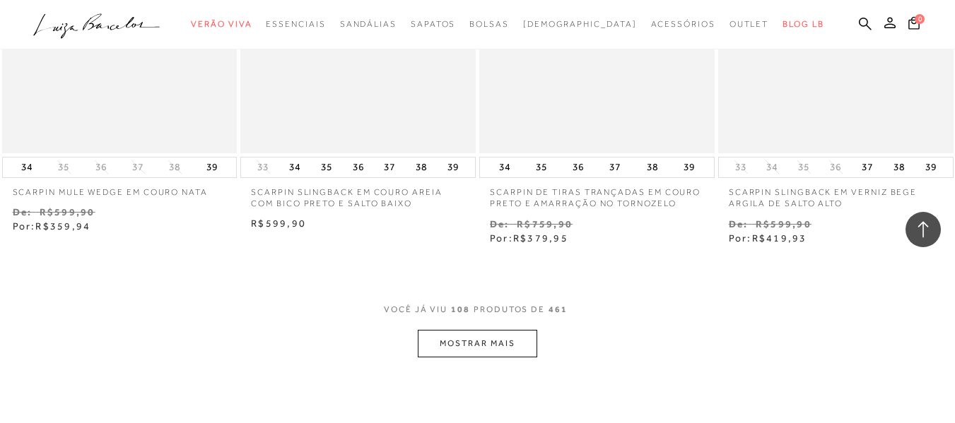
scroll to position [12395, 0]
click at [523, 329] on button "MOSTRAR MAIS" at bounding box center [477, 343] width 119 height 28
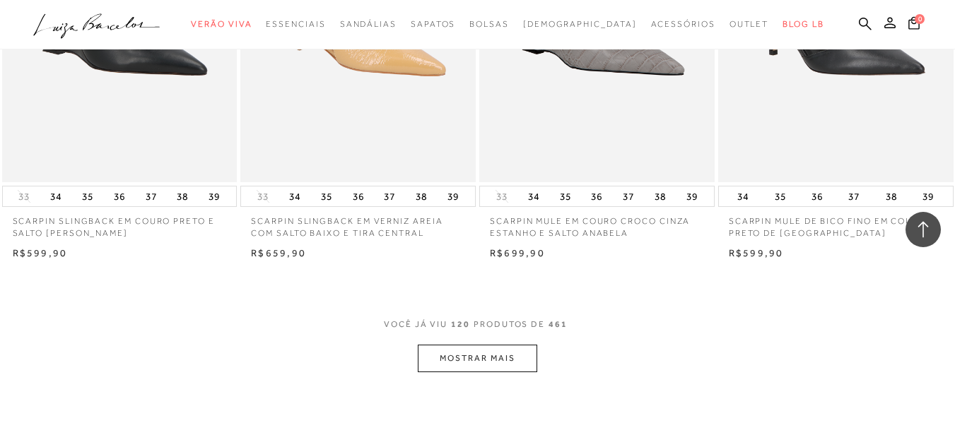
scroll to position [13880, 0]
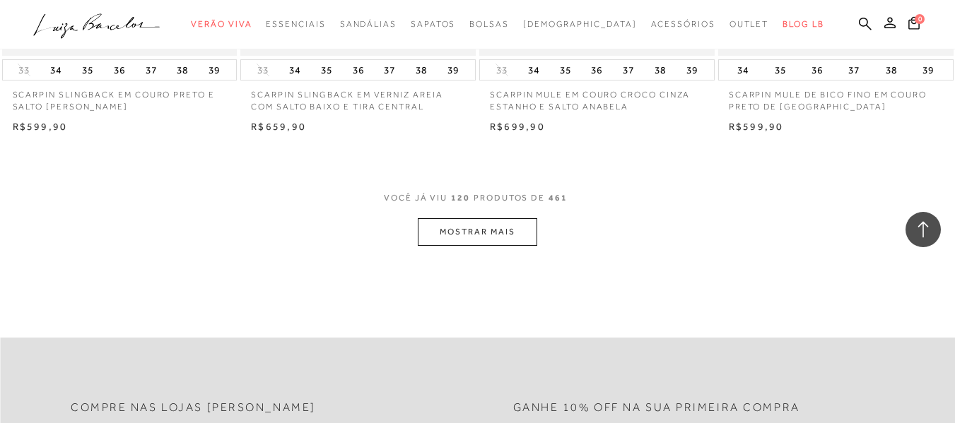
click at [500, 218] on button "MOSTRAR MAIS" at bounding box center [477, 232] width 119 height 28
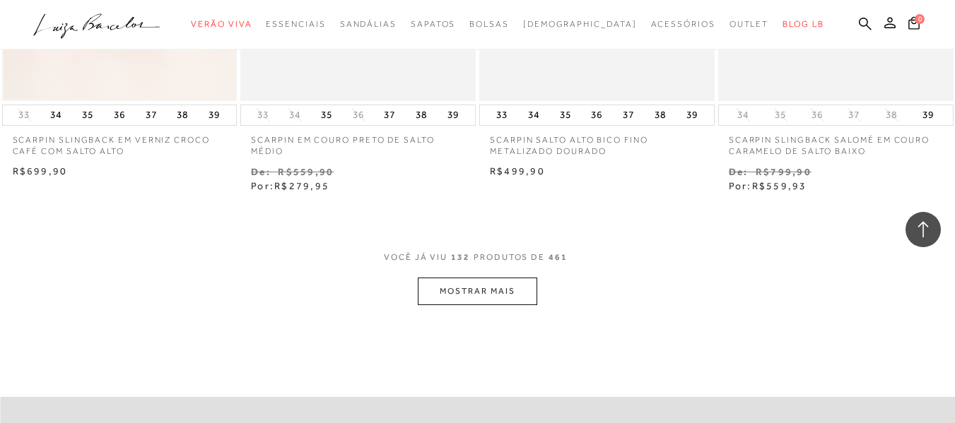
scroll to position [15152, 0]
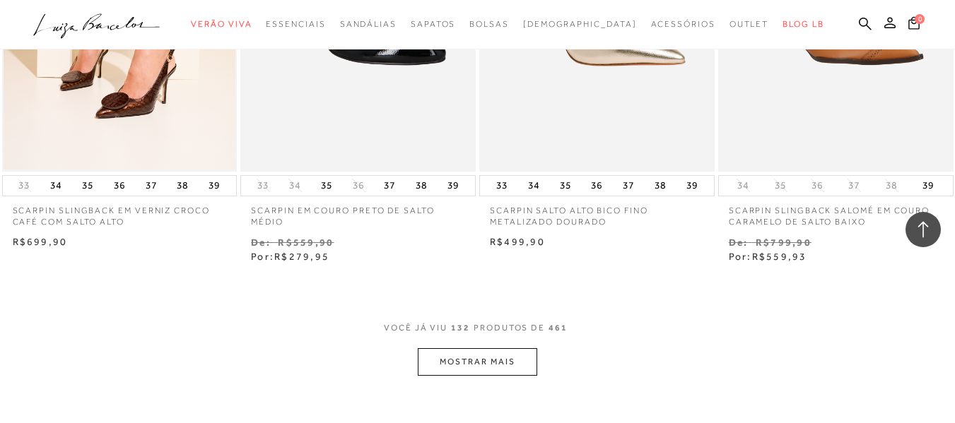
click at [505, 348] on button "MOSTRAR MAIS" at bounding box center [477, 362] width 119 height 28
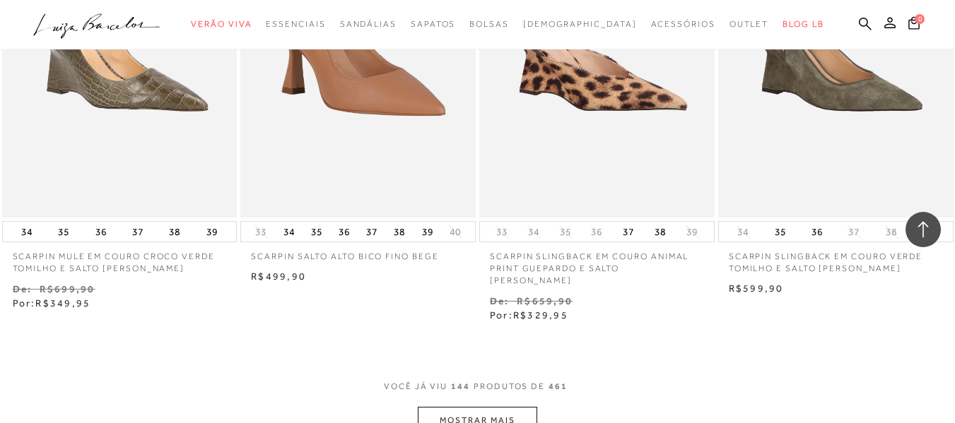
scroll to position [16707, 0]
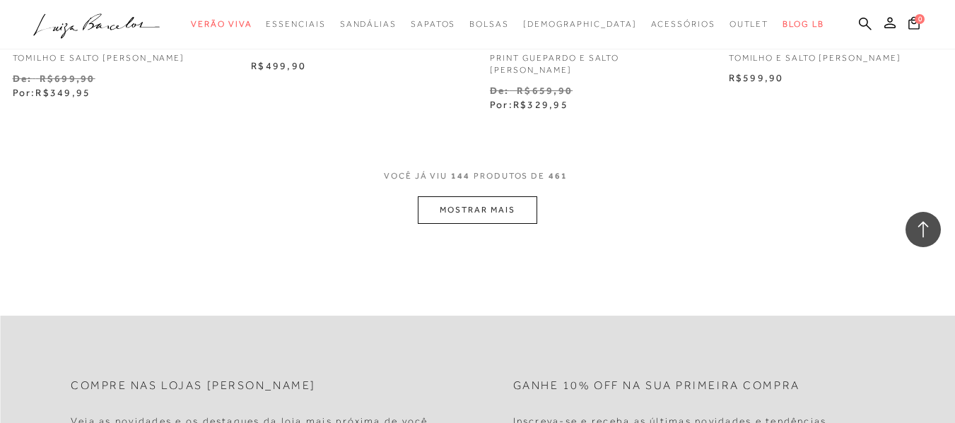
click at [518, 197] on button "MOSTRAR MAIS" at bounding box center [477, 211] width 119 height 28
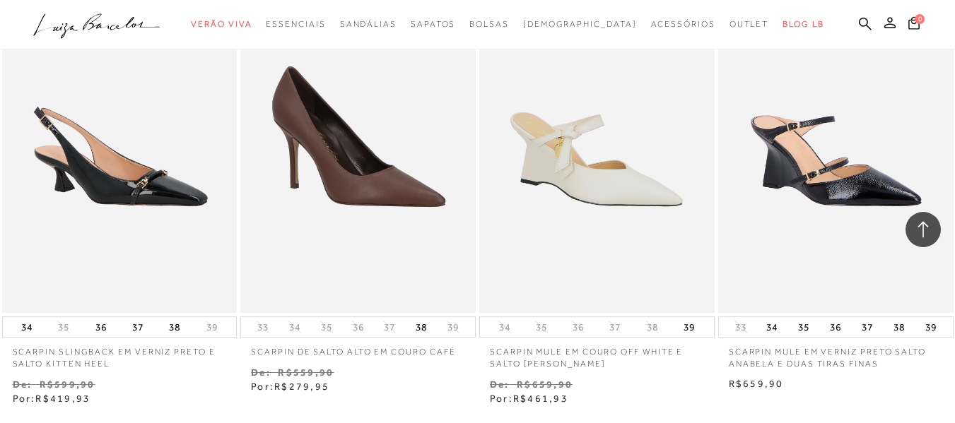
scroll to position [17839, 0]
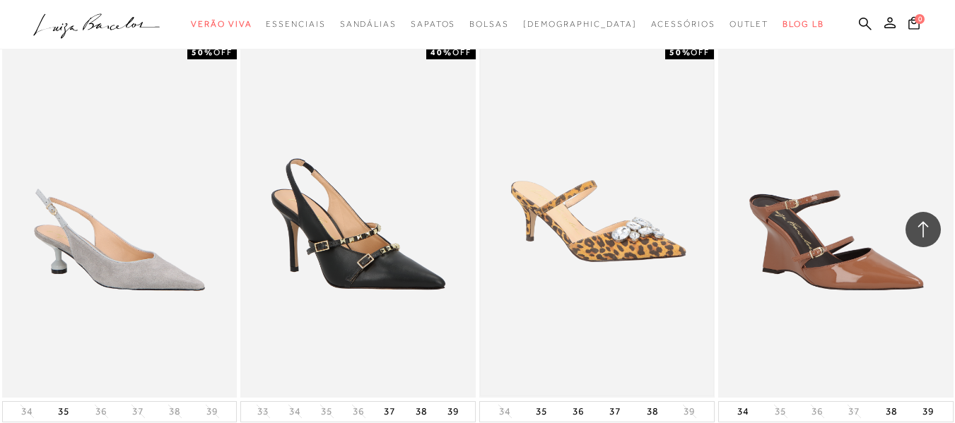
scroll to position [19464, 0]
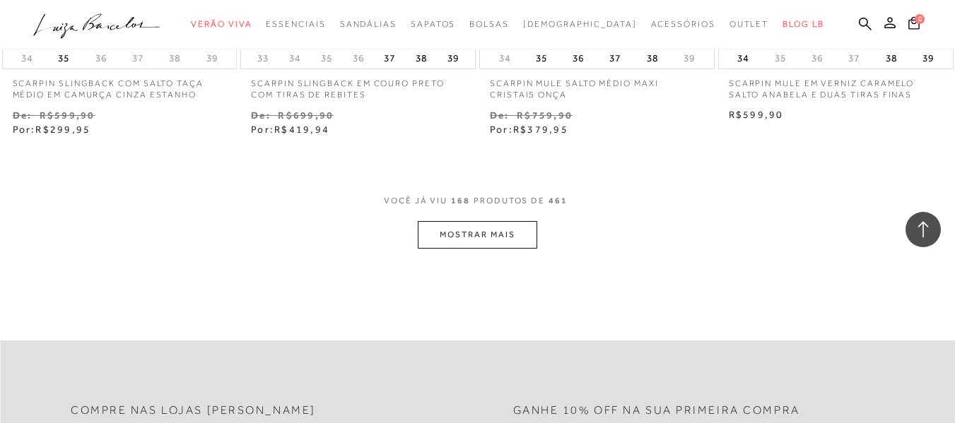
click at [501, 221] on button "MOSTRAR MAIS" at bounding box center [477, 235] width 119 height 28
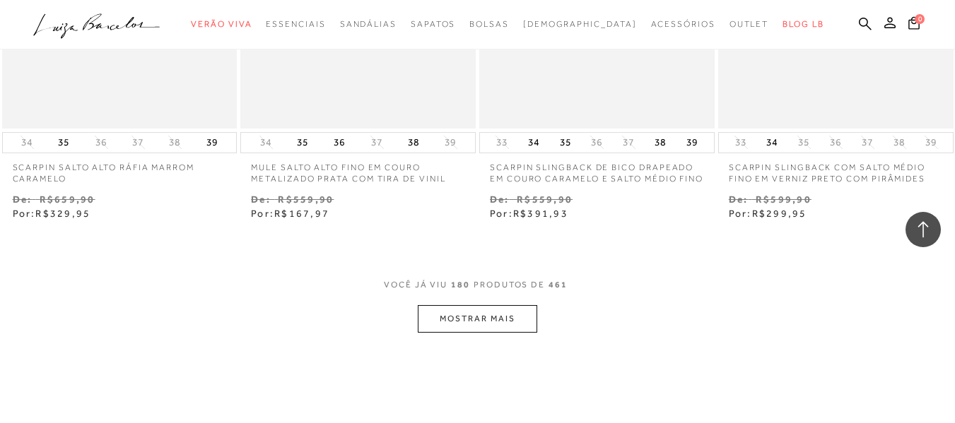
scroll to position [20737, 0]
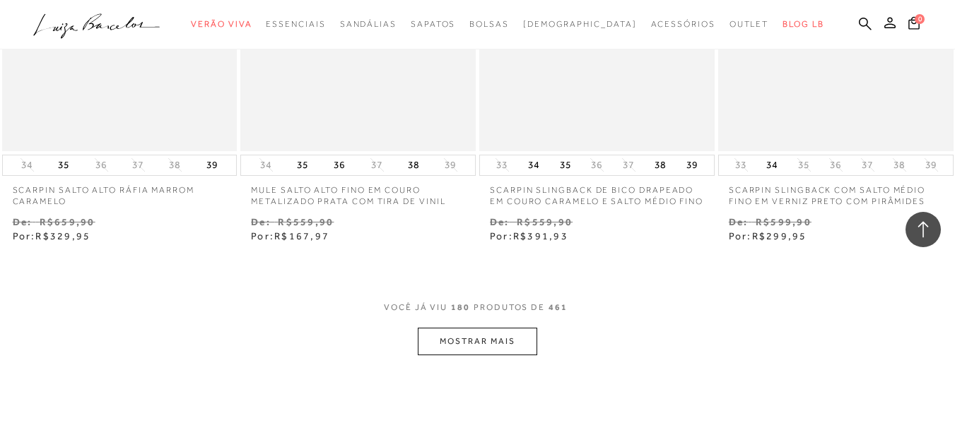
click at [500, 328] on button "MOSTRAR MAIS" at bounding box center [477, 342] width 119 height 28
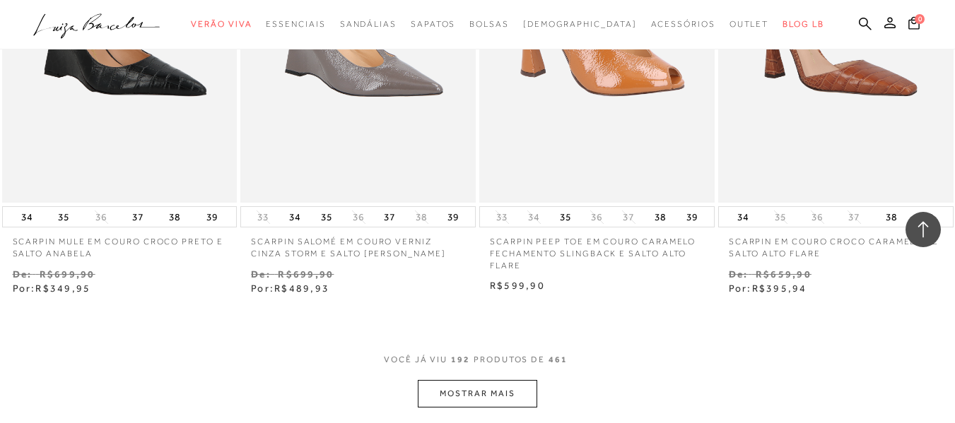
scroll to position [22080, 0]
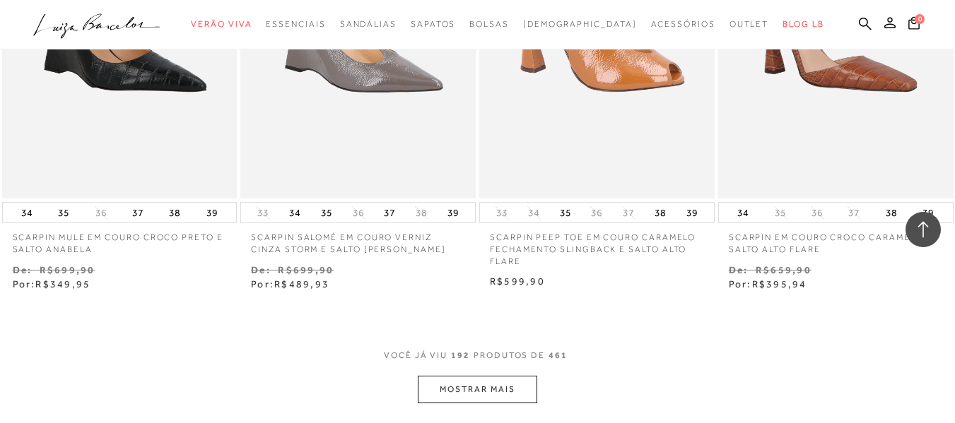
click at [506, 376] on button "MOSTRAR MAIS" at bounding box center [477, 390] width 119 height 28
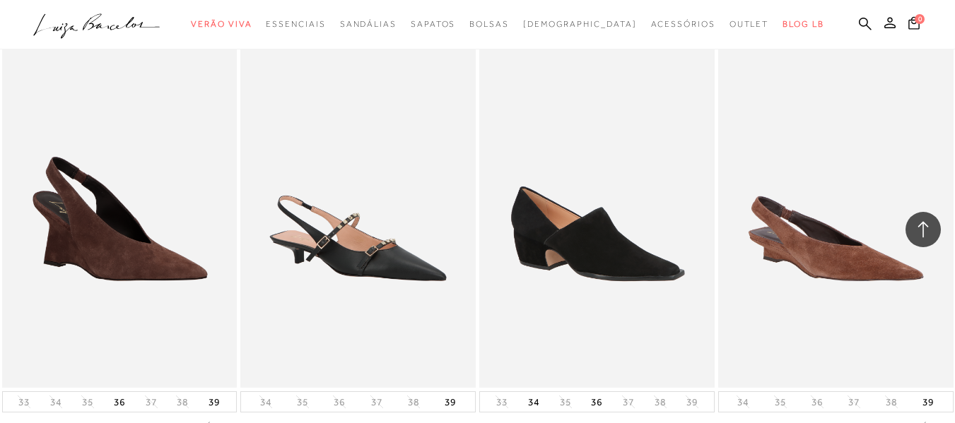
scroll to position [23564, 0]
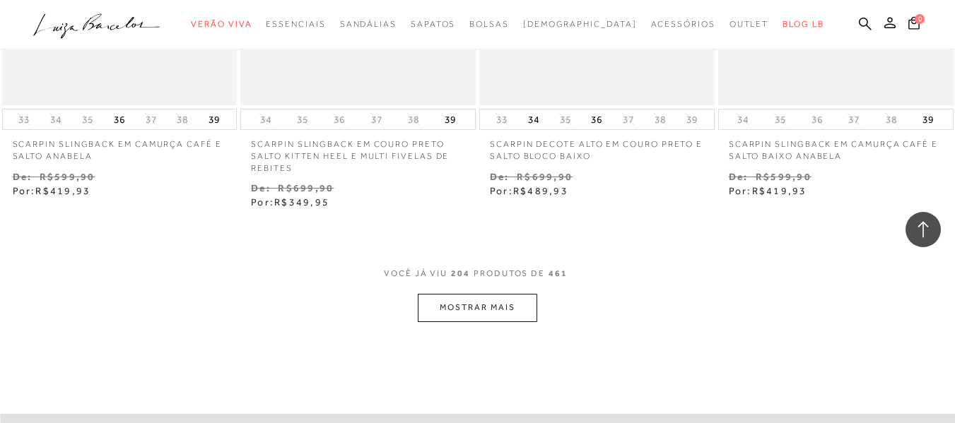
click at [507, 268] on div "VOCê JÁ VIU 204 PRODUTOS DE 461" at bounding box center [477, 281] width 187 height 26
click at [507, 294] on button "MOSTRAR MAIS" at bounding box center [477, 308] width 119 height 28
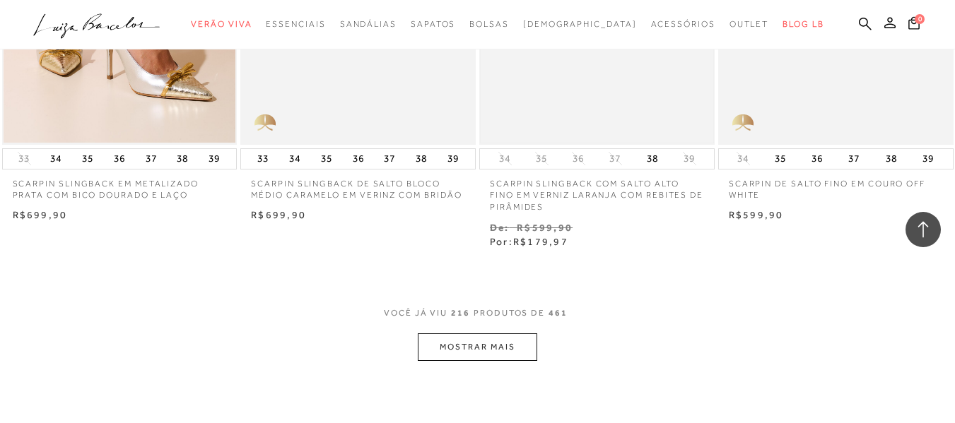
scroll to position [24978, 0]
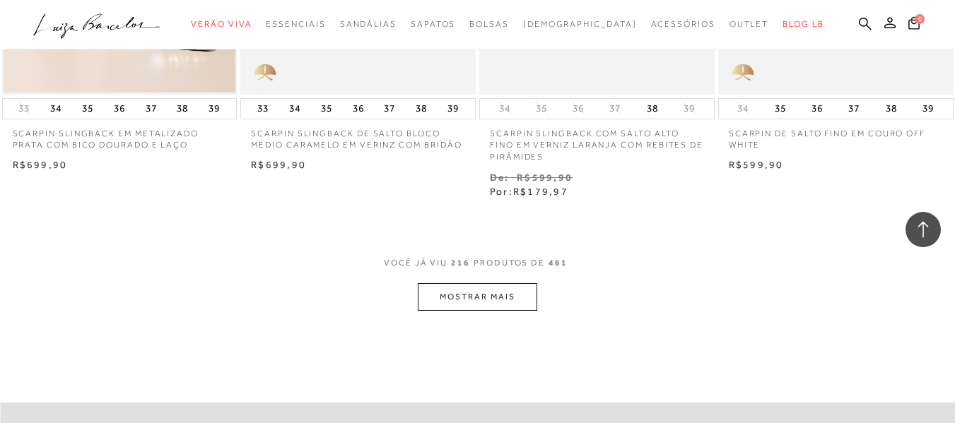
click at [463, 283] on button "MOSTRAR MAIS" at bounding box center [477, 297] width 119 height 28
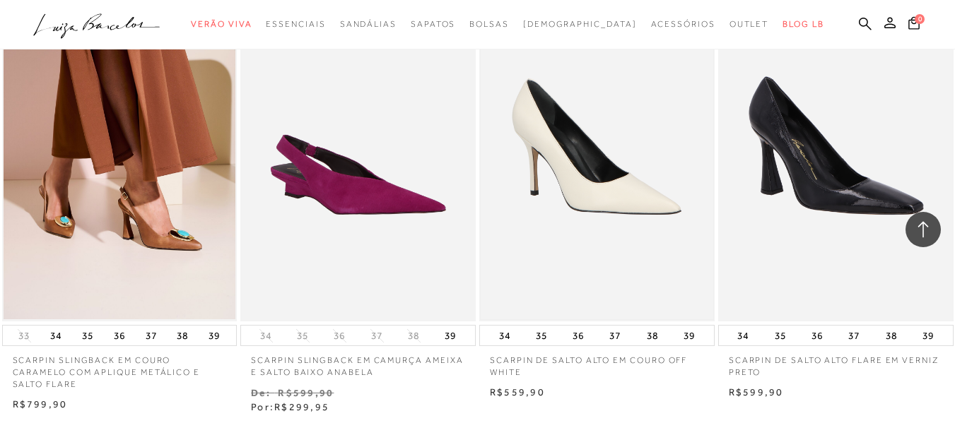
scroll to position [26251, 0]
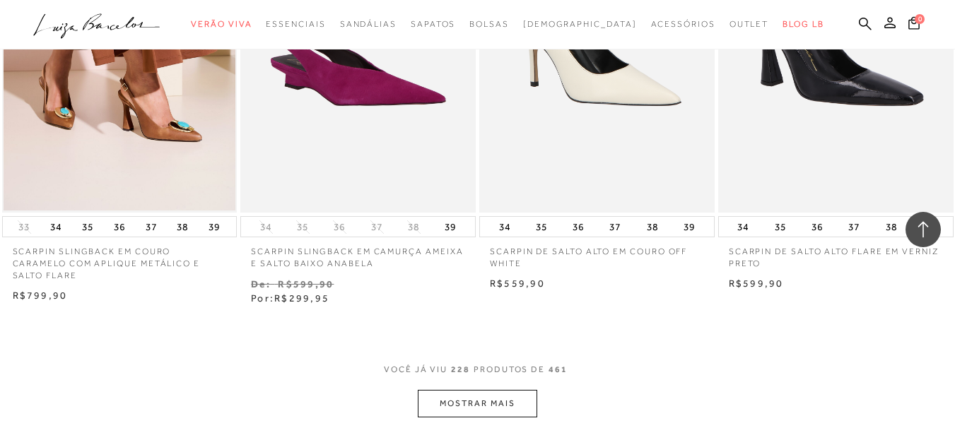
click at [509, 390] on button "MOSTRAR MAIS" at bounding box center [477, 404] width 119 height 28
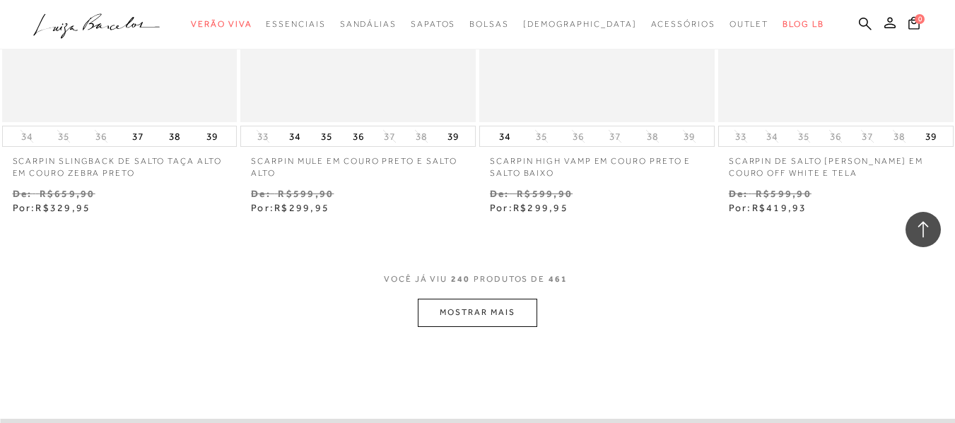
scroll to position [27735, 0]
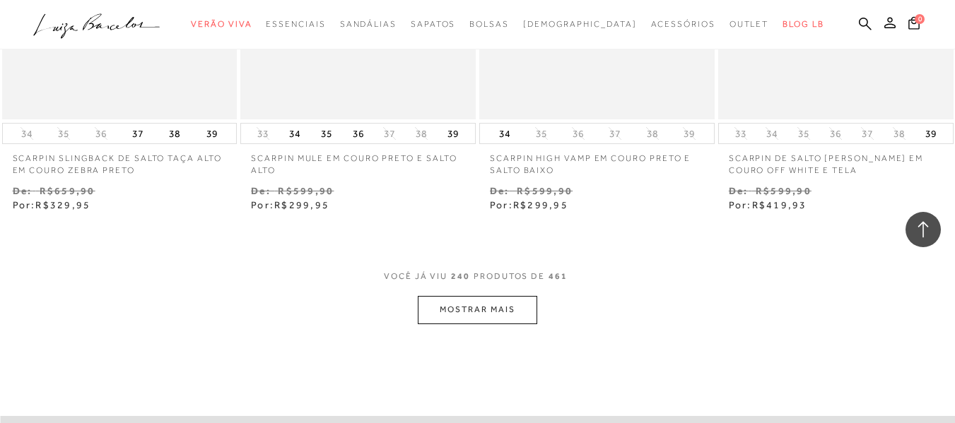
click at [503, 296] on button "MOSTRAR MAIS" at bounding box center [477, 310] width 119 height 28
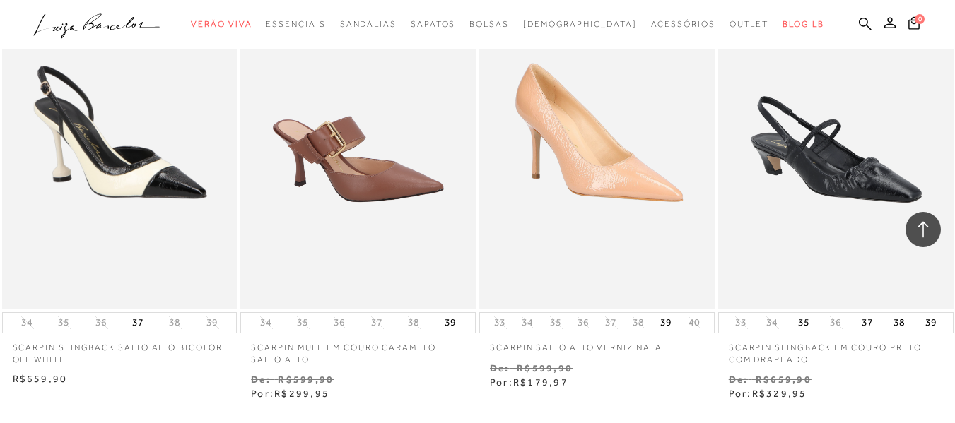
scroll to position [29078, 0]
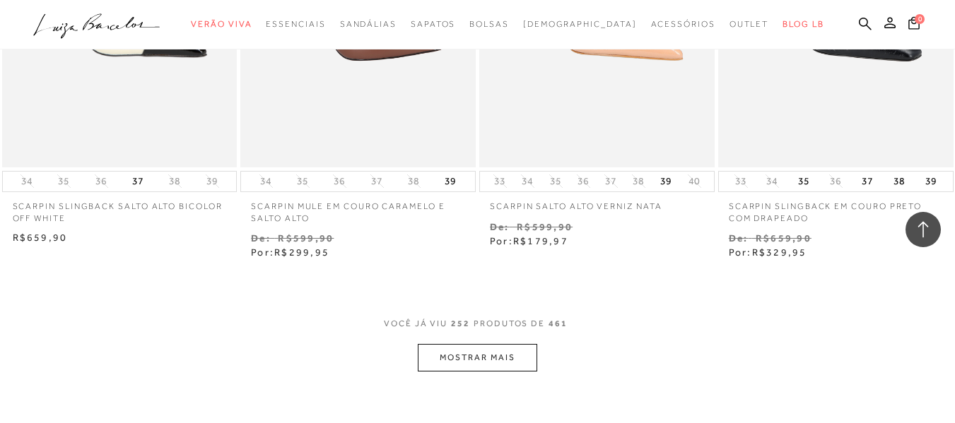
click at [471, 344] on button "MOSTRAR MAIS" at bounding box center [477, 358] width 119 height 28
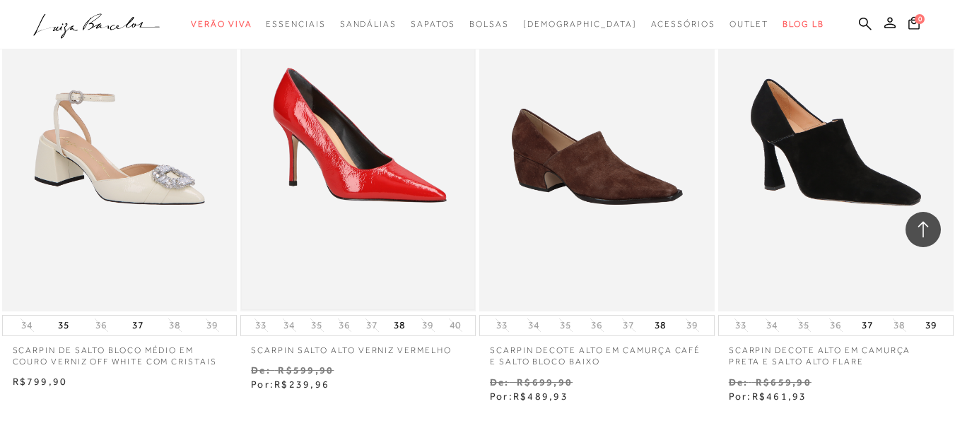
scroll to position [30334, 0]
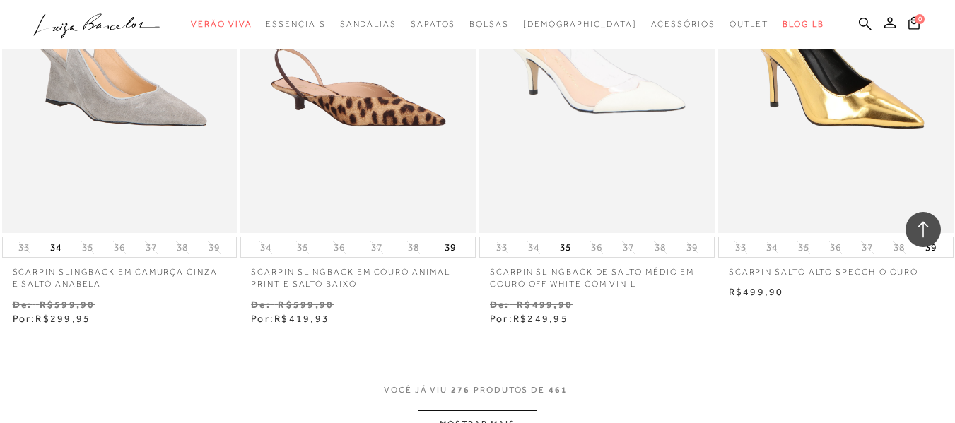
scroll to position [31818, 0]
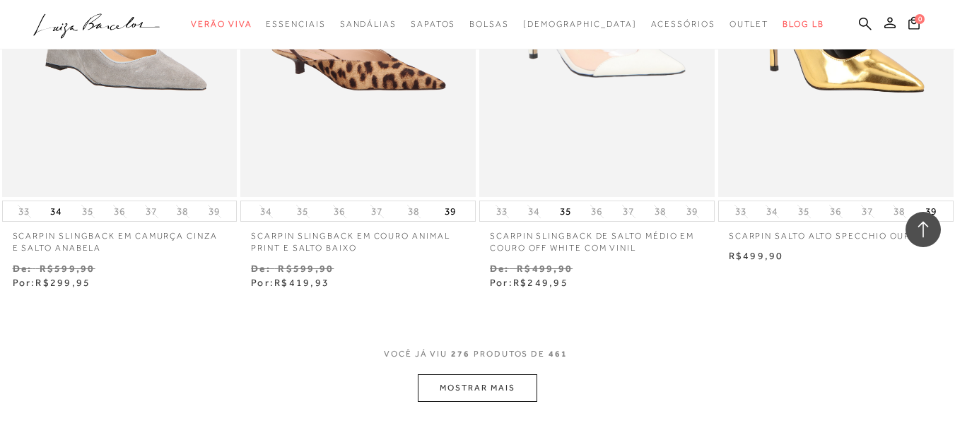
click at [496, 375] on button "MOSTRAR MAIS" at bounding box center [477, 389] width 119 height 28
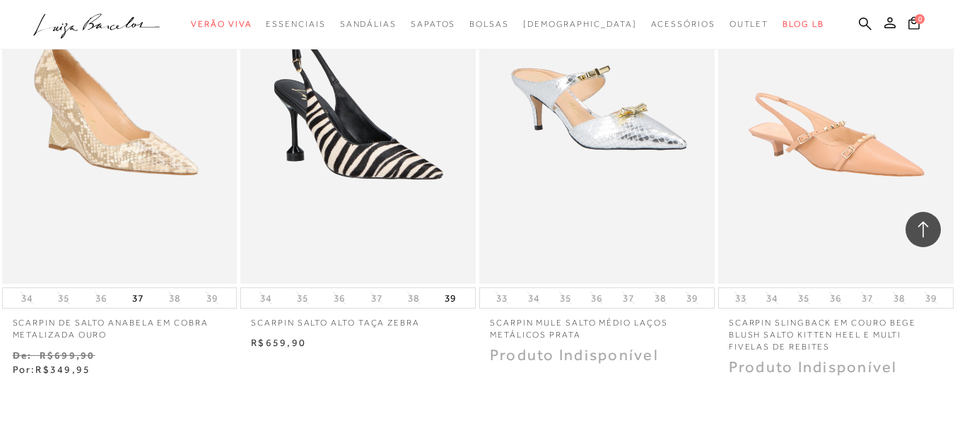
scroll to position [33232, 0]
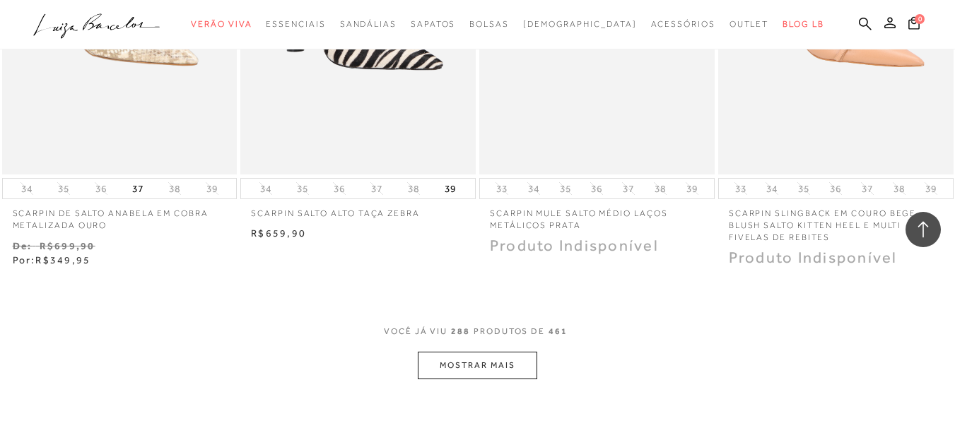
click at [501, 352] on button "MOSTRAR MAIS" at bounding box center [477, 366] width 119 height 28
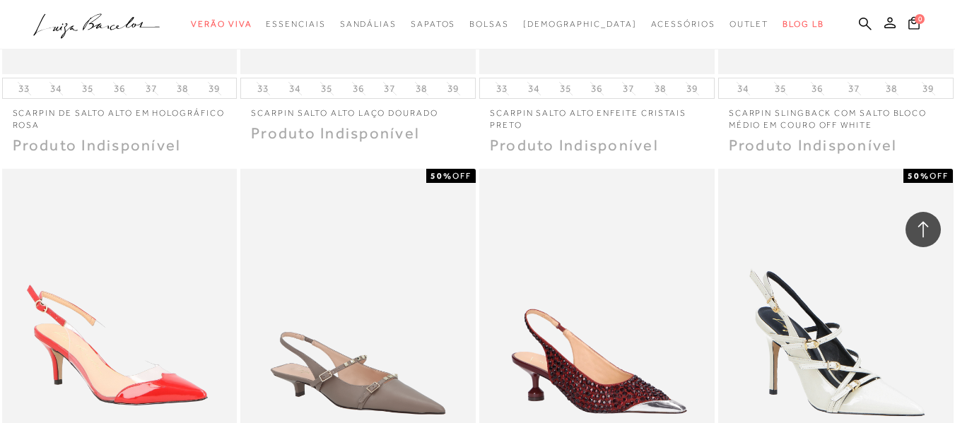
scroll to position [33939, 0]
